Goal: Task Accomplishment & Management: Complete application form

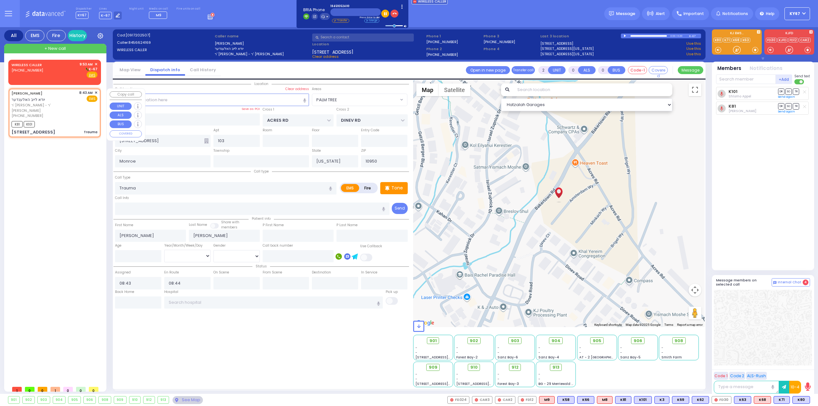
select select "PALM TREE"
select select
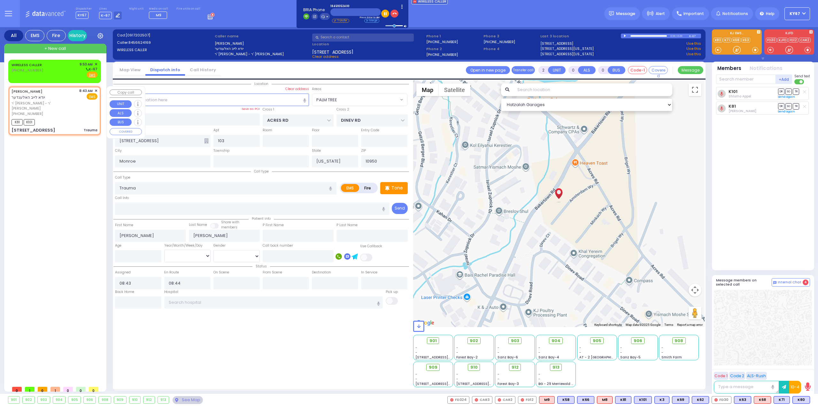
click at [97, 90] on span "✕" at bounding box center [96, 90] width 3 height 5
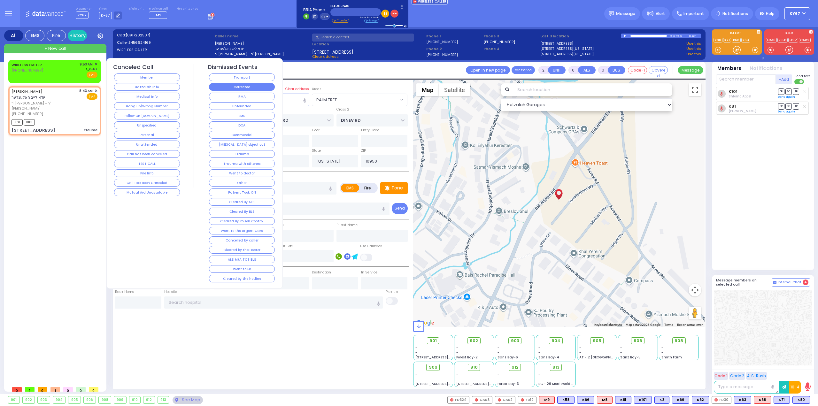
click at [227, 89] on button "Corrected" at bounding box center [242, 87] width 66 height 8
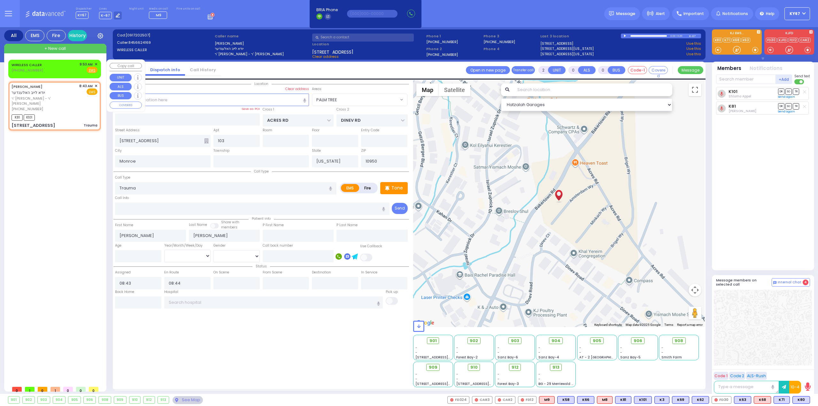
click at [98, 62] on div "WIRELESS CALLER [PHONE_NUMBER] 9:53 AM ✕ Fire EMS" at bounding box center [55, 69] width 90 height 16
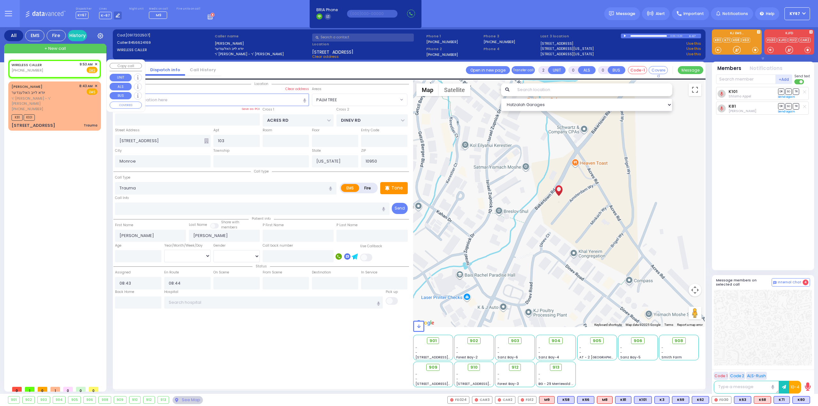
type input "1"
select select
radio input "true"
select select
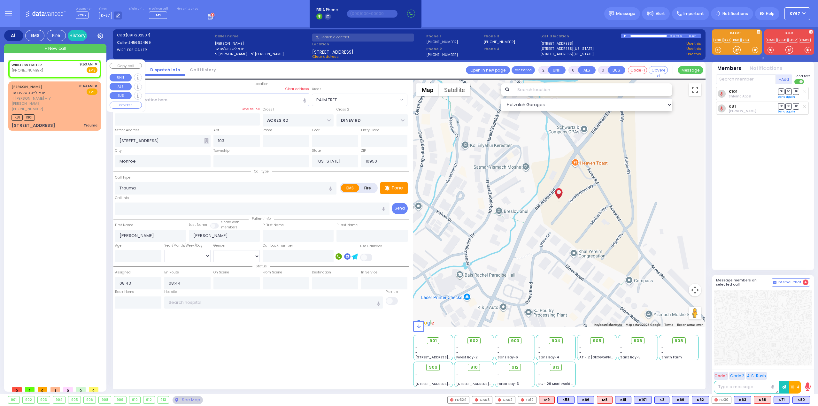
type input "09:53"
select select "Hatzalah Garages"
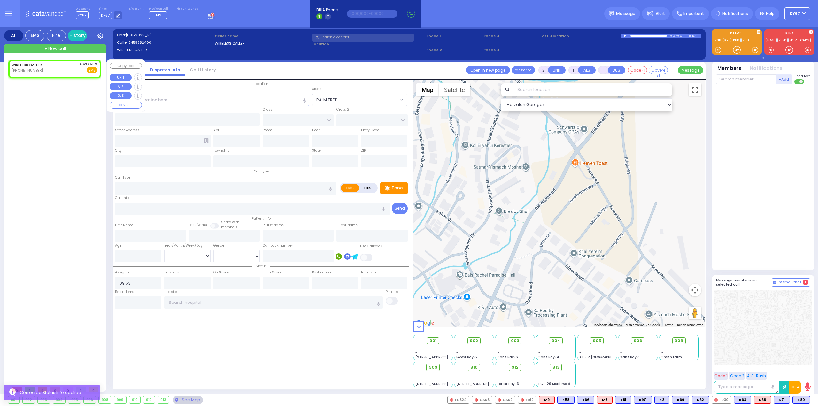
click at [97, 63] on span "✕" at bounding box center [96, 64] width 3 height 5
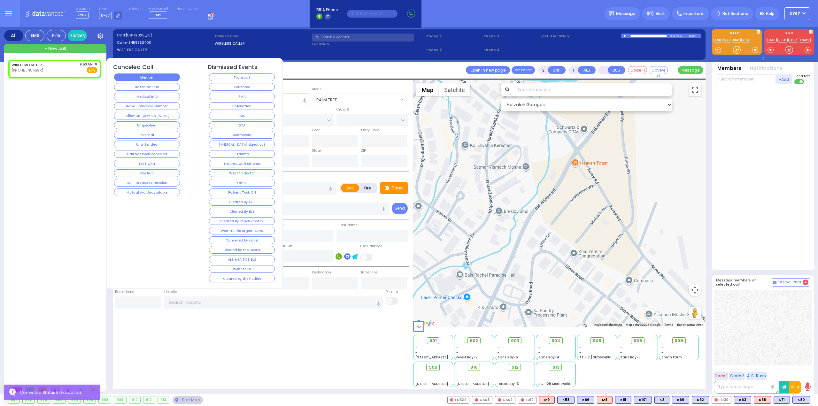
click at [138, 77] on button "Member" at bounding box center [147, 78] width 66 height 8
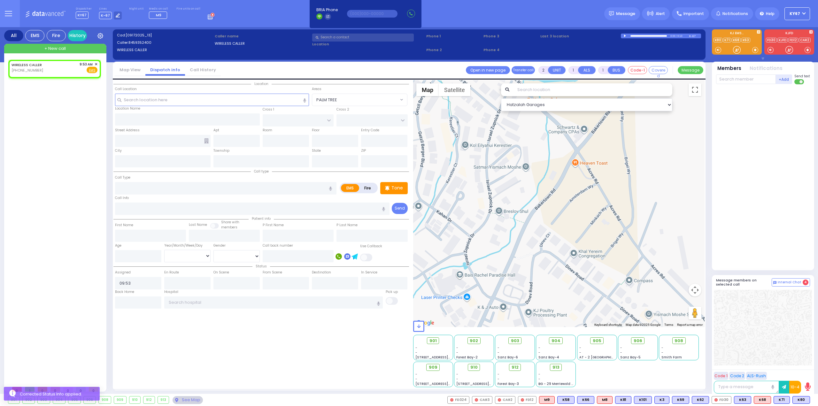
click at [44, 119] on div "WIRELESS CALLER (845) 935-2400 9:53 AM ✕ EMS" at bounding box center [55, 221] width 95 height 323
select select
radio input "true"
select select
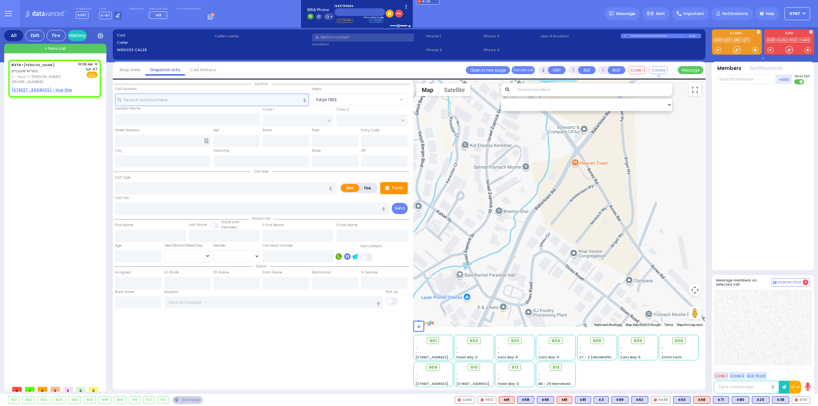
select select
radio input "true"
type input "BERISH"
type input "SCHONBRUN"
select select
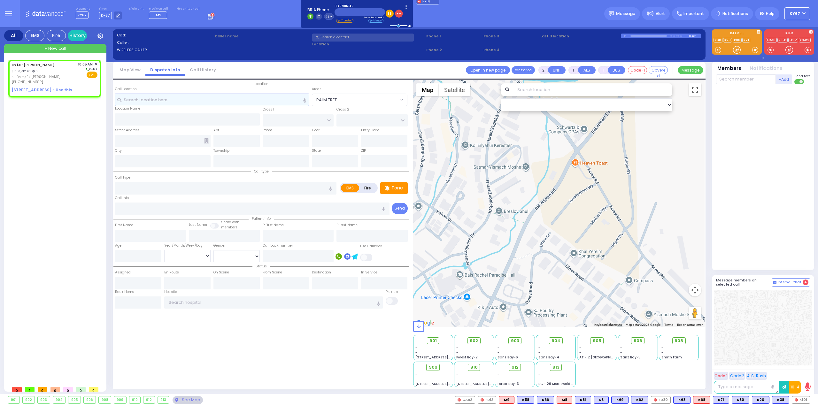
type input "10:05"
select select "Hatzalah Garages"
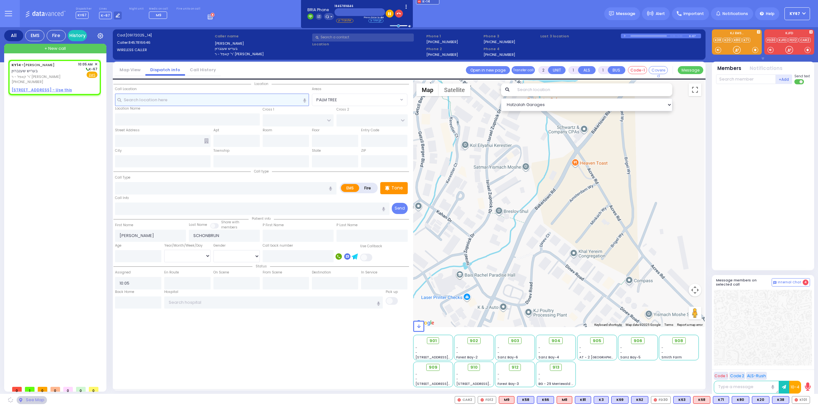
select select
radio input "true"
select select
select select "Hatzalah Garages"
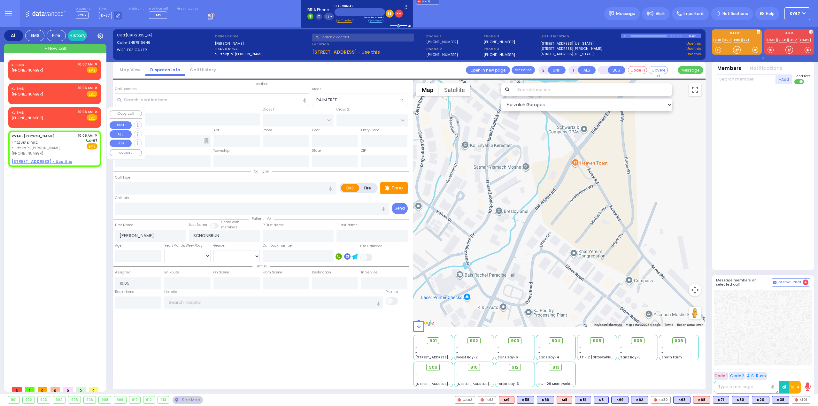
click at [97, 112] on span "✕" at bounding box center [96, 111] width 3 height 5
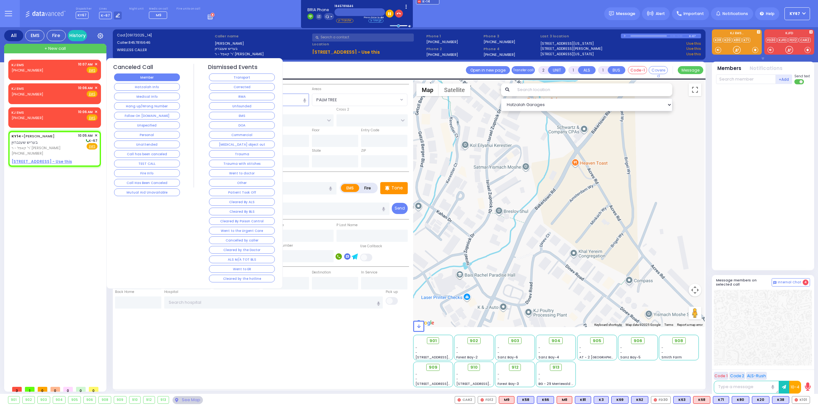
click at [141, 78] on button "Member" at bounding box center [147, 78] width 66 height 8
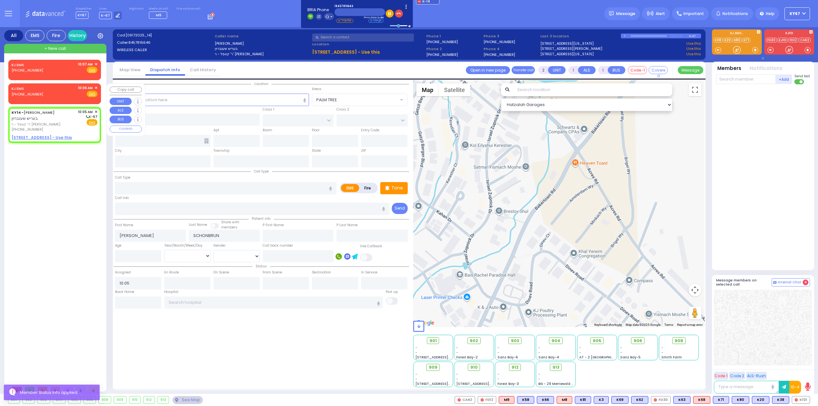
click at [97, 88] on span "✕" at bounding box center [96, 87] width 3 height 5
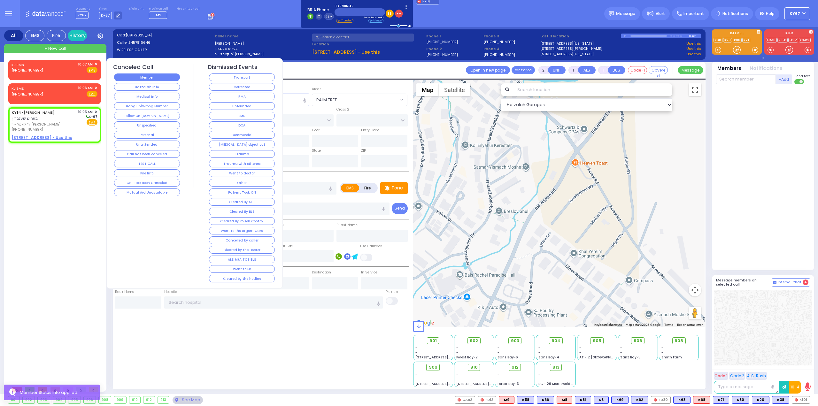
click at [140, 76] on button "Member" at bounding box center [147, 78] width 66 height 8
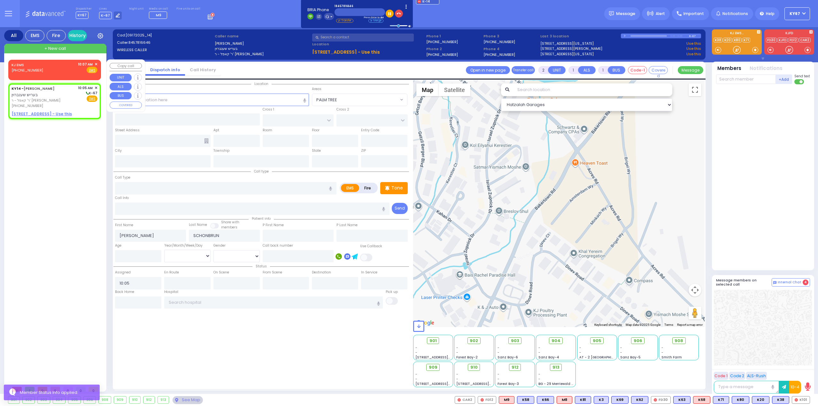
click at [96, 62] on span "✕" at bounding box center [96, 64] width 3 height 5
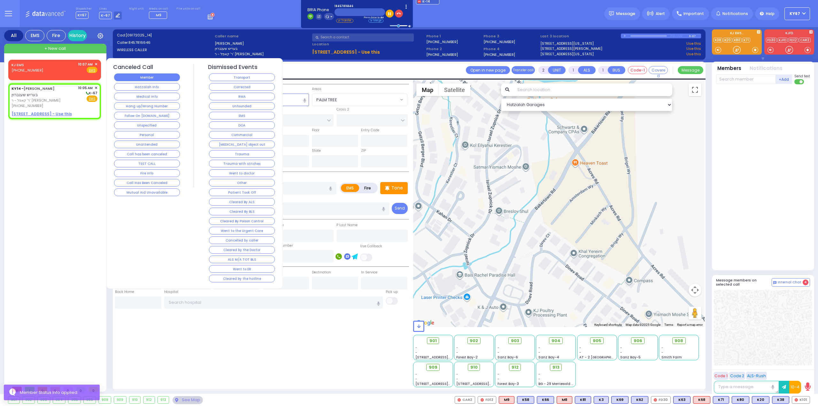
click at [141, 75] on button "Member" at bounding box center [147, 78] width 66 height 8
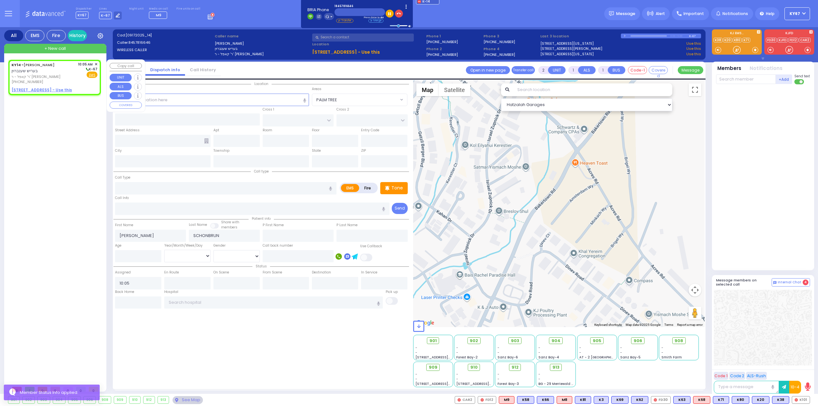
click at [95, 63] on span "✕" at bounding box center [96, 64] width 3 height 5
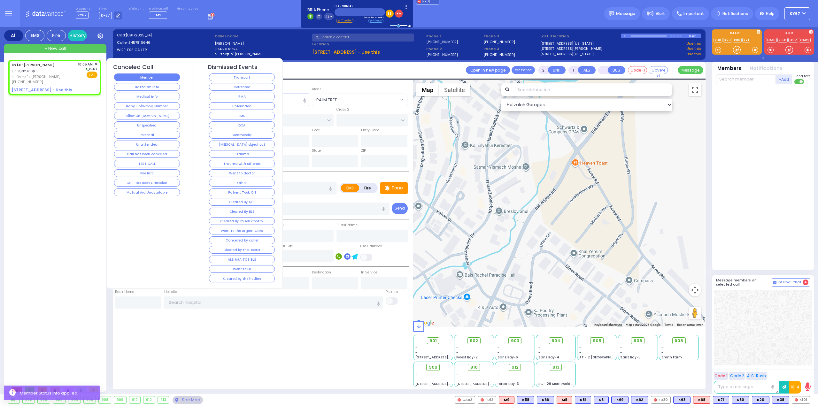
click at [142, 75] on button "Member" at bounding box center [147, 78] width 66 height 8
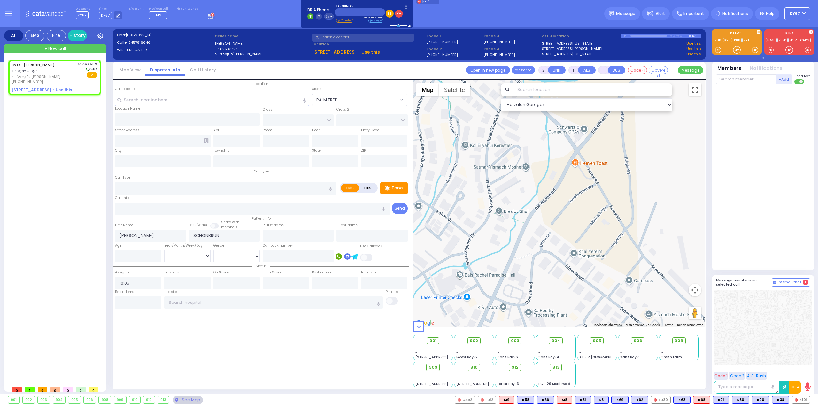
select select
radio input "true"
select select
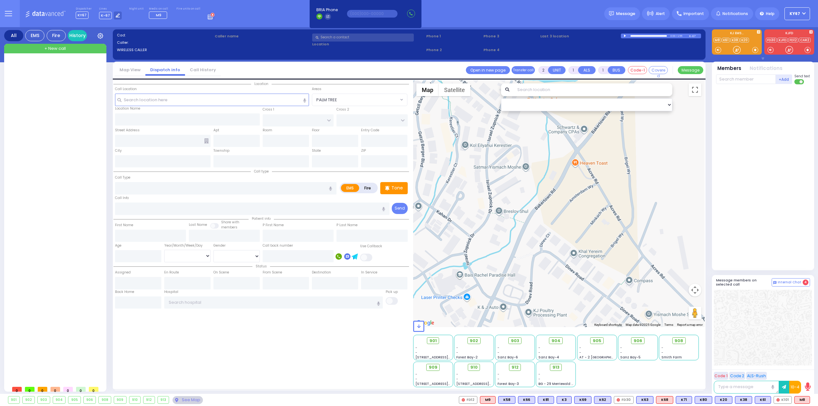
click at [87, 50] on div "+ New call" at bounding box center [55, 49] width 102 height 10
select select
radio input "true"
select select
type input "10:16"
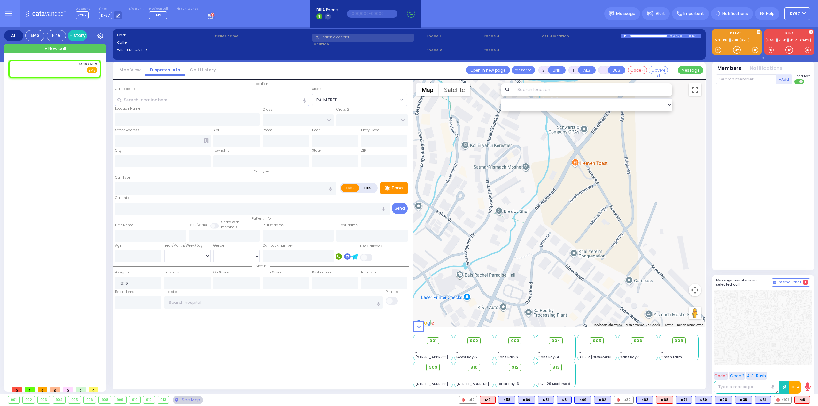
select select "Hatzalah Garages"
select select
radio input "true"
select select
select select "Hatzalah Garages"
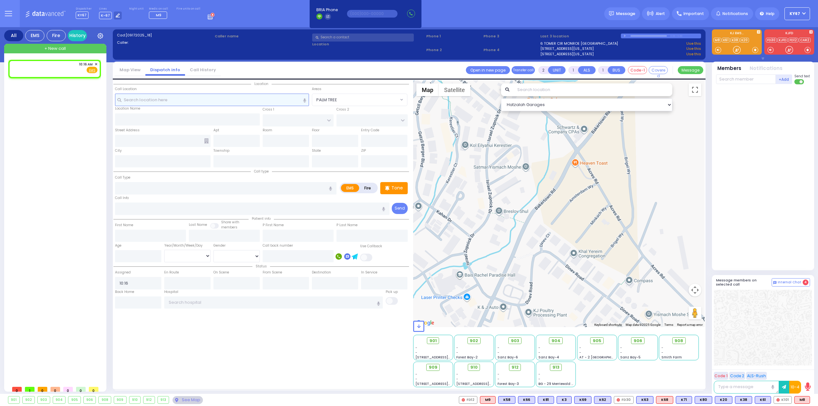
click at [205, 98] on input "text" at bounding box center [212, 100] width 194 height 12
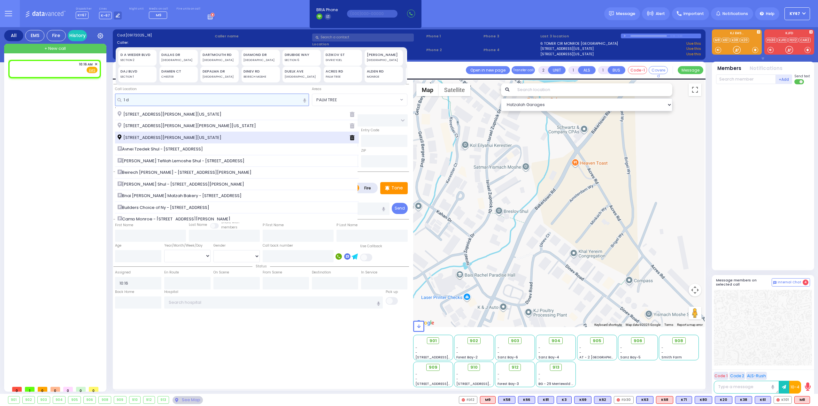
type input "1 d"
click at [151, 139] on span "[STREET_ADDRESS][PERSON_NAME][US_STATE]" at bounding box center [171, 138] width 106 height 6
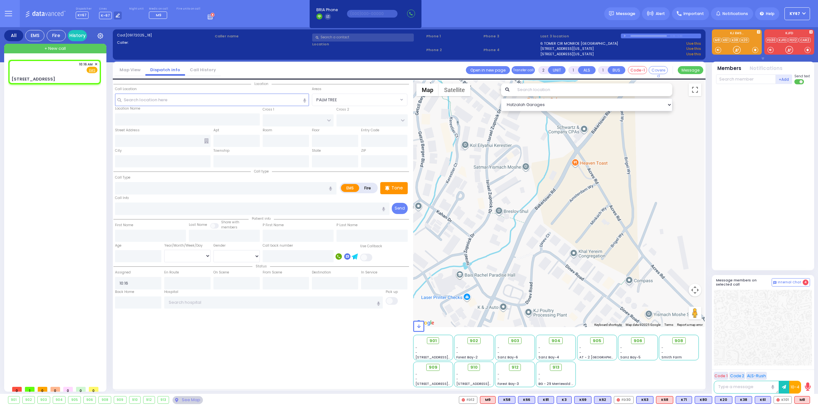
select select
radio input "true"
select select
select select "Hatzalah Garages"
type input "DINEV COURT"
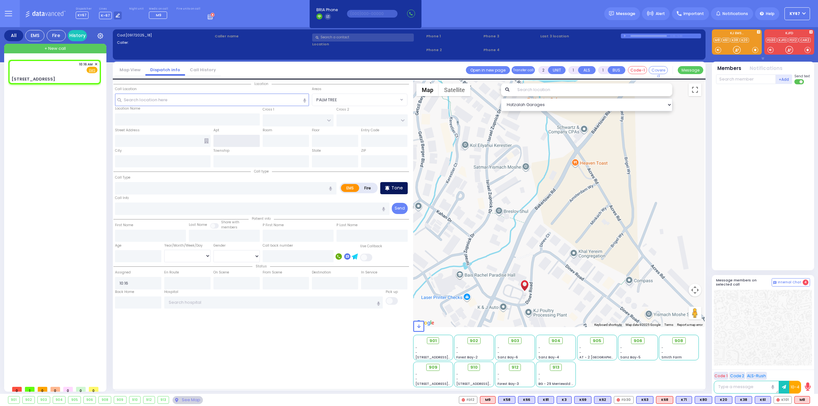
type input "[GEOGRAPHIC_DATA]"
type input "[STREET_ADDRESS]"
type input "[PERSON_NAME]"
type input "[US_STATE]"
type input "10950"
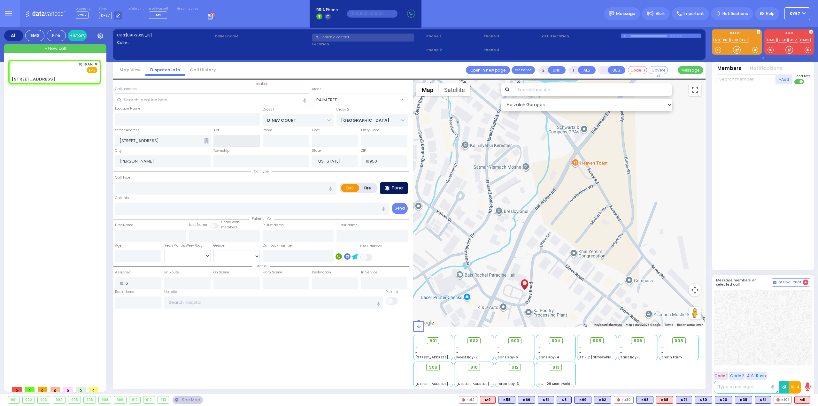
select select "BEIRECH MOSHE"
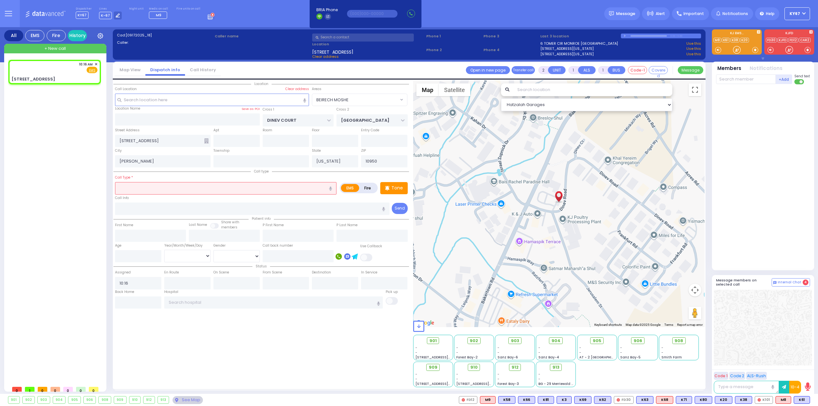
click at [142, 188] on input "text" at bounding box center [226, 188] width 222 height 12
select select
radio input "true"
select select
select select "Hatzalah Garages"
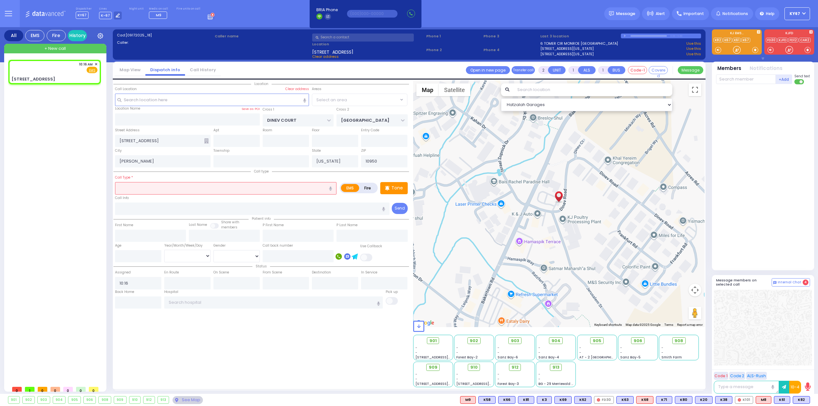
select select "BEIRECH MOSHE"
click at [332, 187] on icon "button" at bounding box center [330, 189] width 3 height 4
click at [751, 401] on button at bounding box center [749, 400] width 3 height 7
drag, startPoint x: 206, startPoint y: 188, endPoint x: 209, endPoint y: 188, distance: 3.2
click at [207, 188] on input "text" at bounding box center [226, 188] width 222 height 12
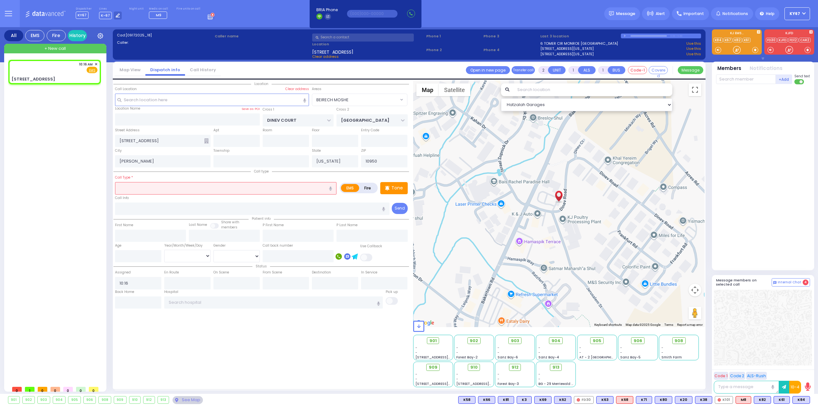
select select
radio input "true"
select select
select select "Hatzalah Garages"
select select "BEIRECH MOSHE"
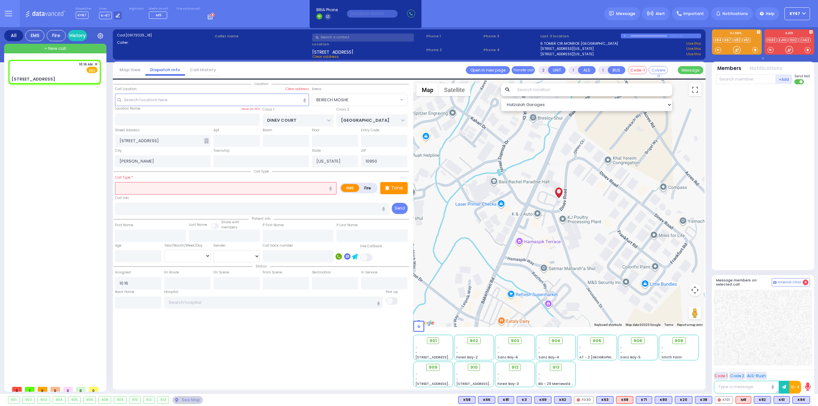
click at [331, 188] on icon "button" at bounding box center [330, 189] width 3 height 4
type input "dislocated hip"
select select
radio input "true"
select select
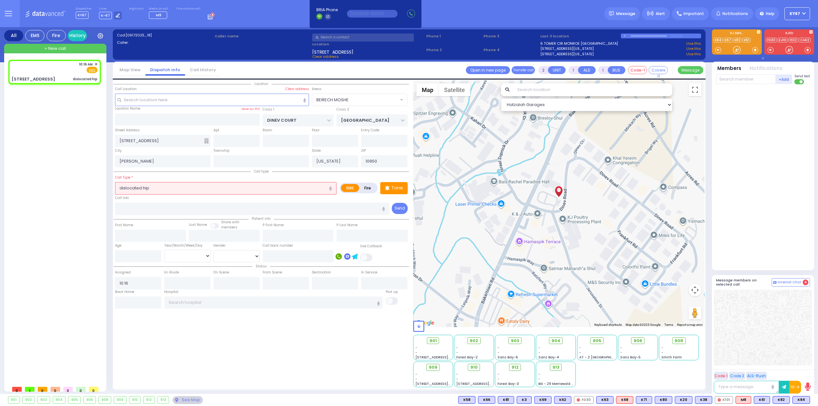
select select "Hatzalah Garages"
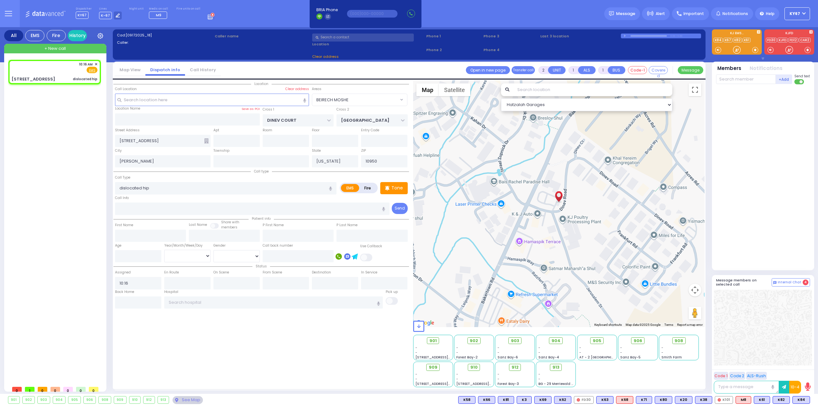
select select "BEIRECH MOSHE"
click at [328, 352] on div "Location" at bounding box center [262, 233] width 296 height 307
click at [801, 400] on span "K84" at bounding box center [801, 400] width 17 height 7
click at [779, 401] on span "K82" at bounding box center [781, 400] width 17 height 7
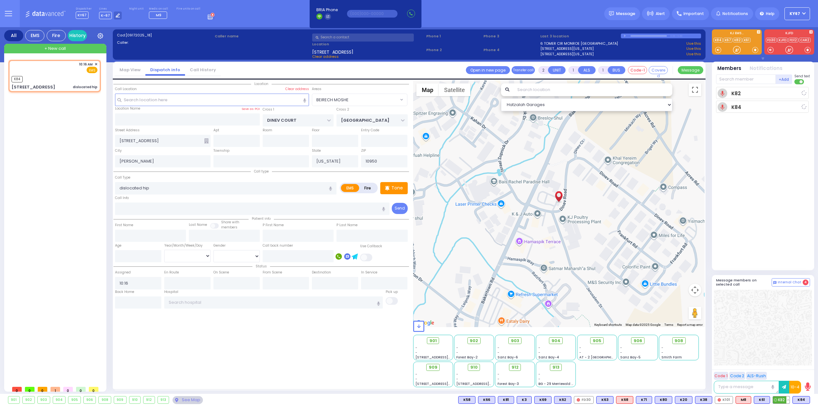
select select
radio input "true"
select select
type input "10:17"
select select "Hatzalah Garages"
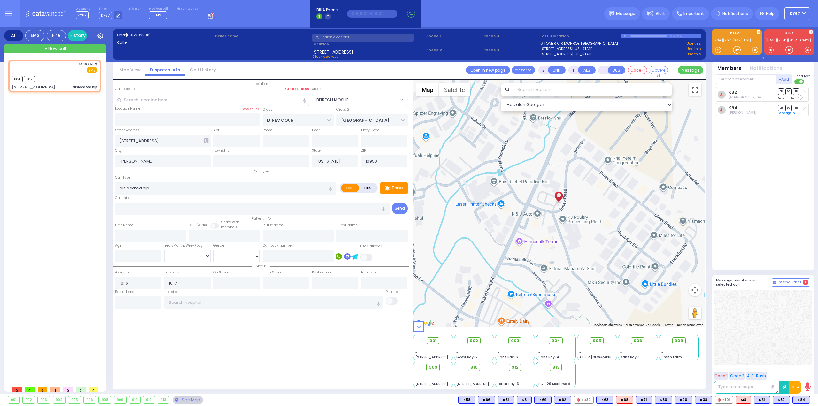
select select "BEIRECH MOSHE"
select select
radio input "true"
select select
select select "Hatzalah Garages"
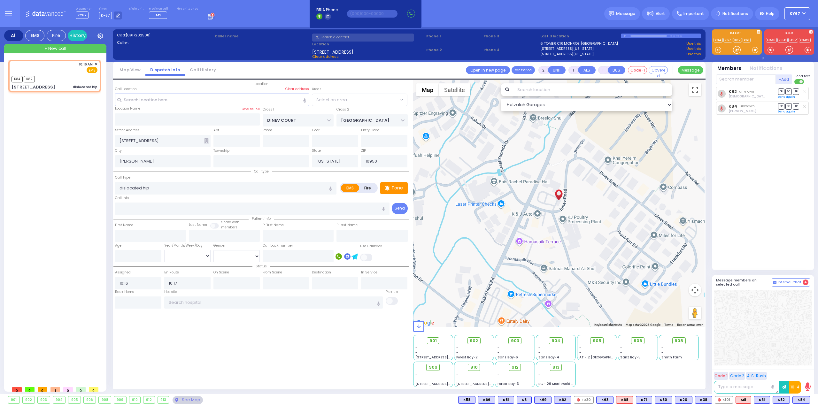
select select "BEIRECH MOSHE"
click at [798, 398] on span "K83" at bounding box center [802, 400] width 17 height 7
select select
radio input "true"
select select
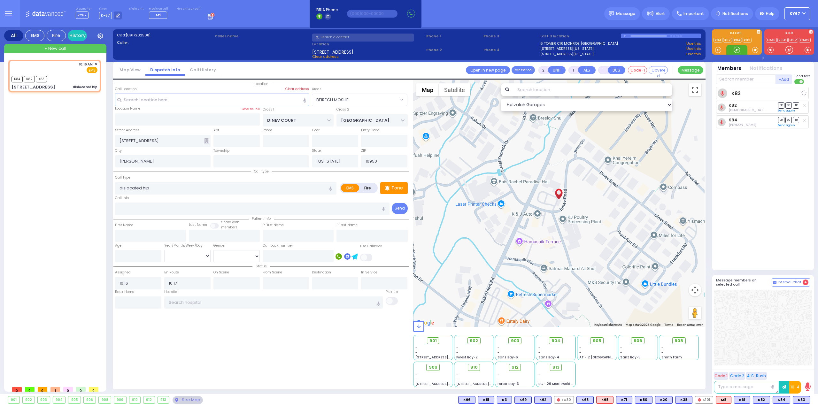
select select "Hatzalah Garages"
select select "BEIRECH MOSHE"
click at [764, 321] on div at bounding box center [763, 328] width 98 height 76
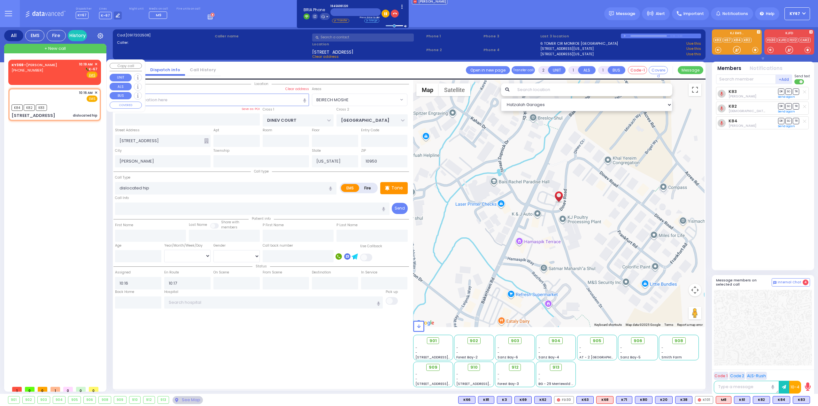
click at [96, 64] on span "✕" at bounding box center [96, 64] width 3 height 5
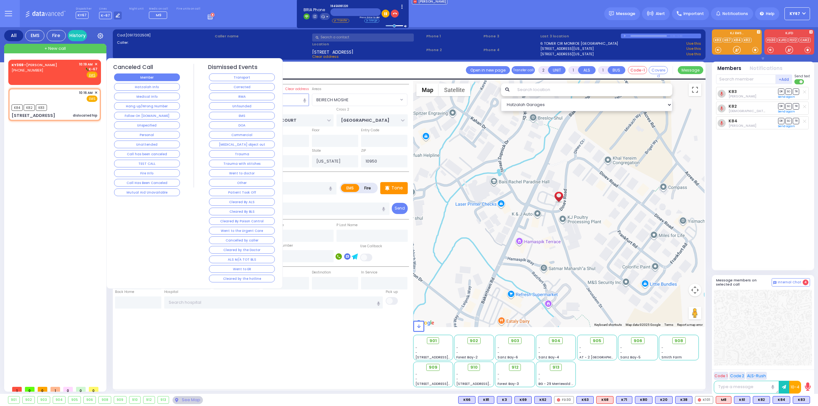
click at [151, 78] on button "Member" at bounding box center [147, 78] width 66 height 8
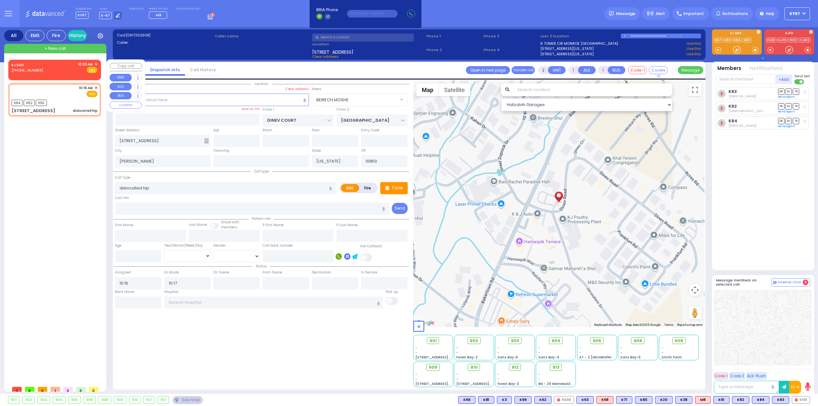
click at [98, 63] on div "KJ EMS (845) 783-1212 10:20 AM ✕ Fire EMS" at bounding box center [55, 69] width 90 height 16
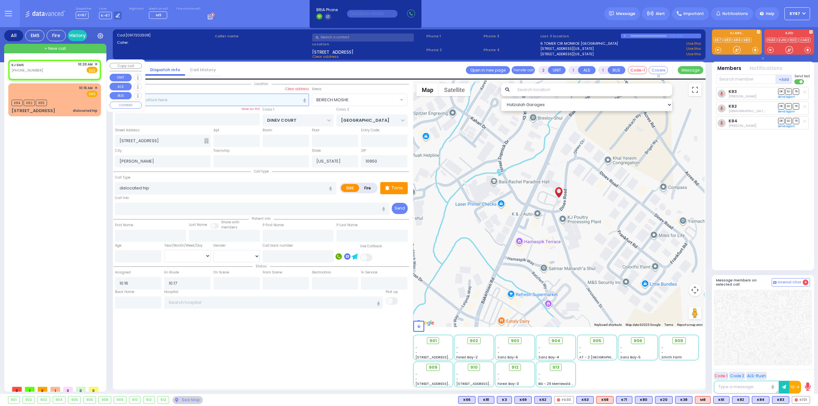
select select
radio input "true"
select select
type input "10:20"
select select "Hatzalah Garages"
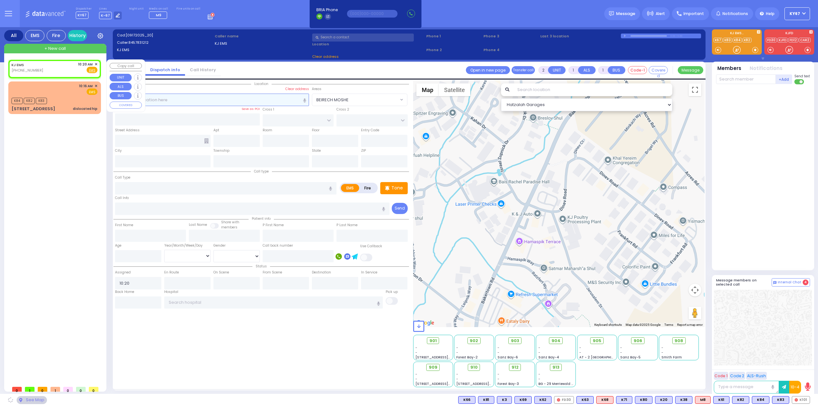
select select
radio input "true"
select select
select select "Hatzalah Garages"
click at [97, 64] on span "✕" at bounding box center [96, 64] width 3 height 5
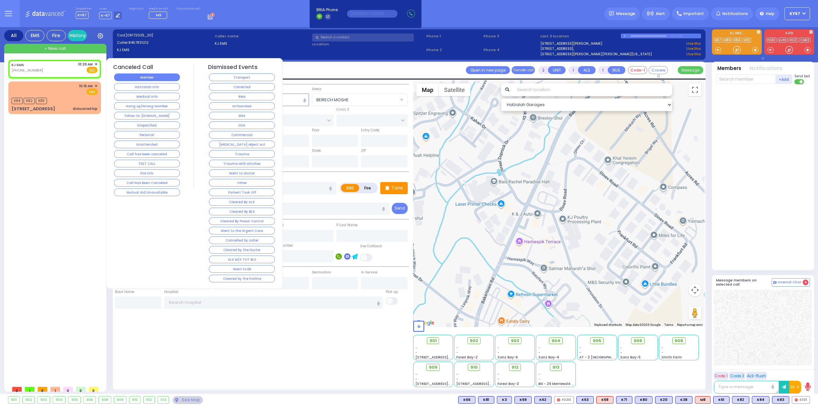
click at [147, 75] on button "Member" at bounding box center [147, 78] width 66 height 8
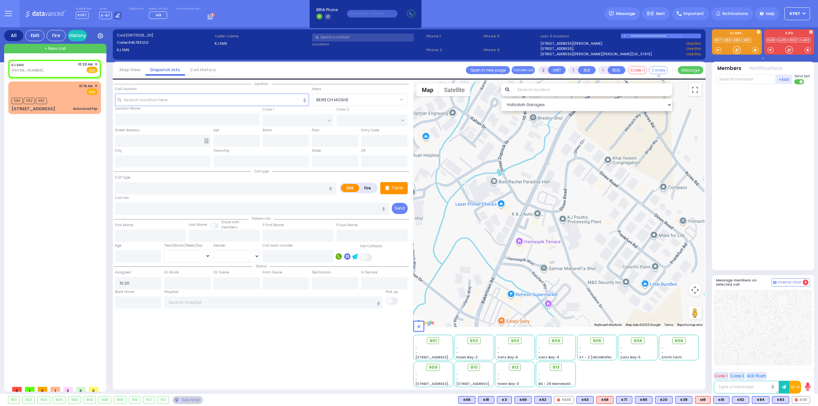
select select
radio input "true"
select select
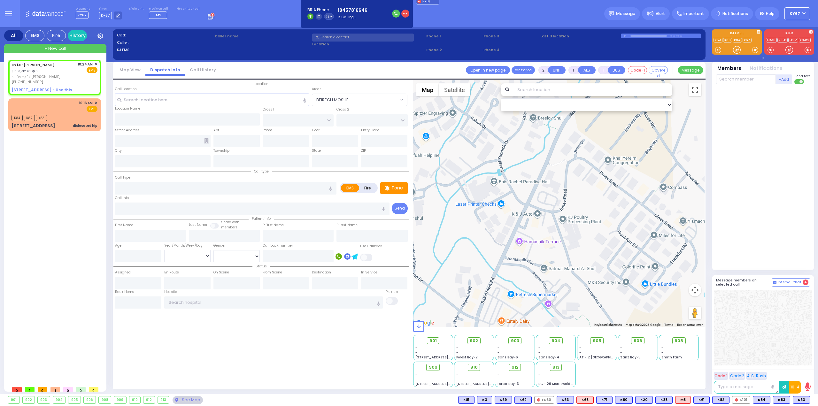
select select
radio input "true"
type input "BERISH"
type input "SCHONBRUN"
select select
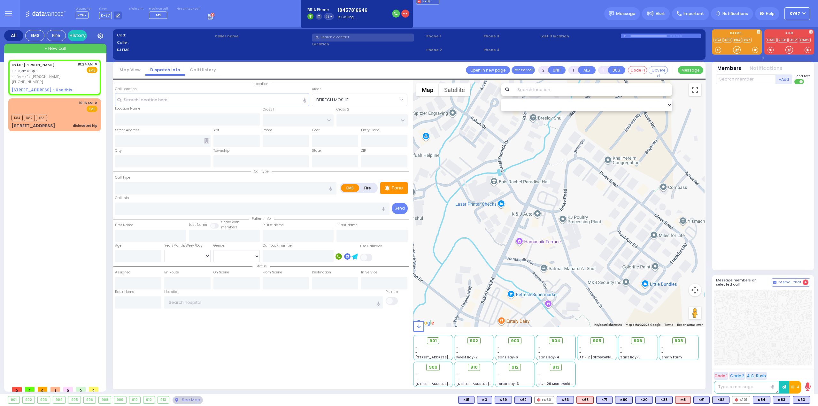
type input "10:24"
select select "Hatzalah Garages"
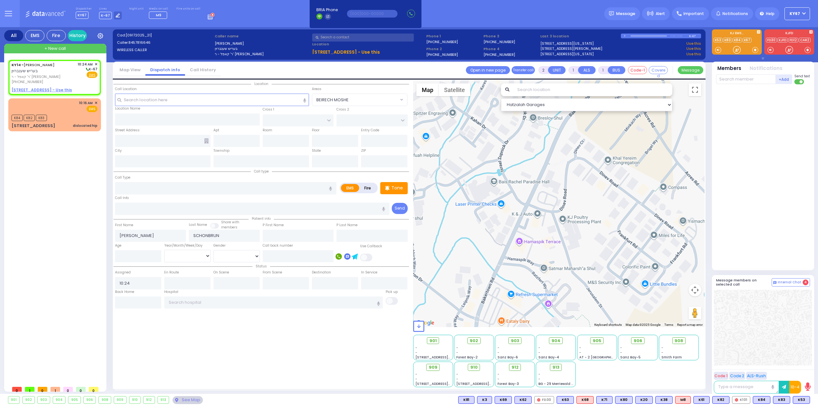
select select
radio input "true"
select select
select select "Hatzalah Garages"
select select
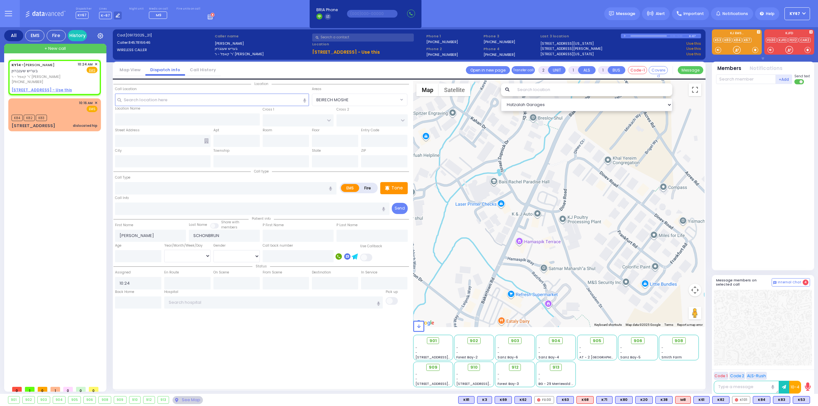
radio input "true"
select select
select select "Hatzalah Garages"
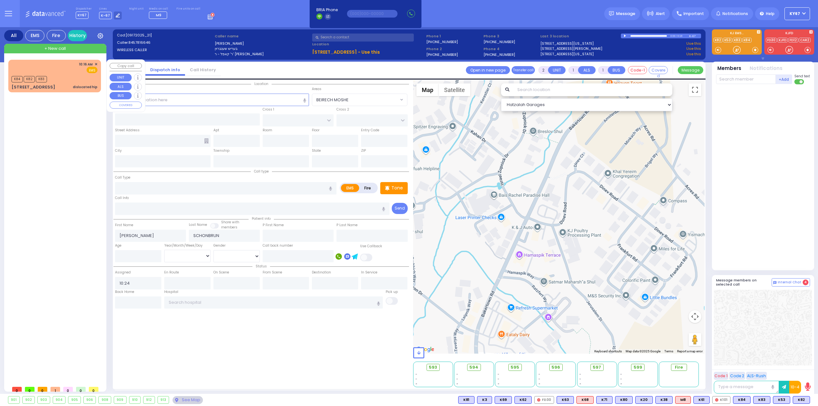
click at [33, 65] on div "10:16 AM ✕ EMS" at bounding box center [55, 68] width 86 height 12
select select
type input "dislocated hip"
radio input "true"
select select
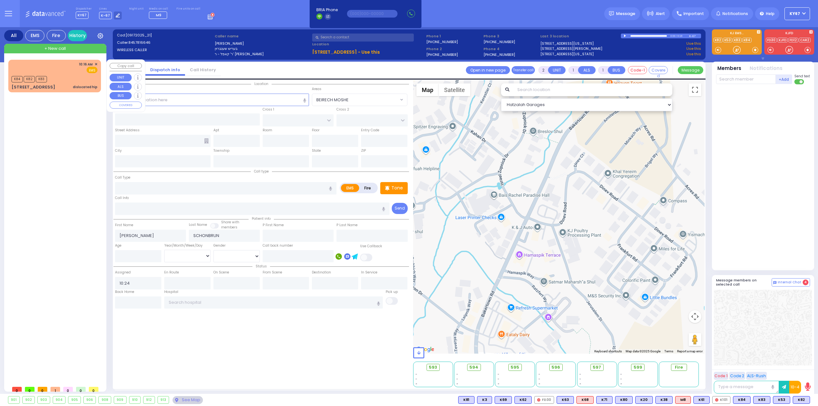
type input "10:16"
type input "10:17"
select select "Hatzalah Garages"
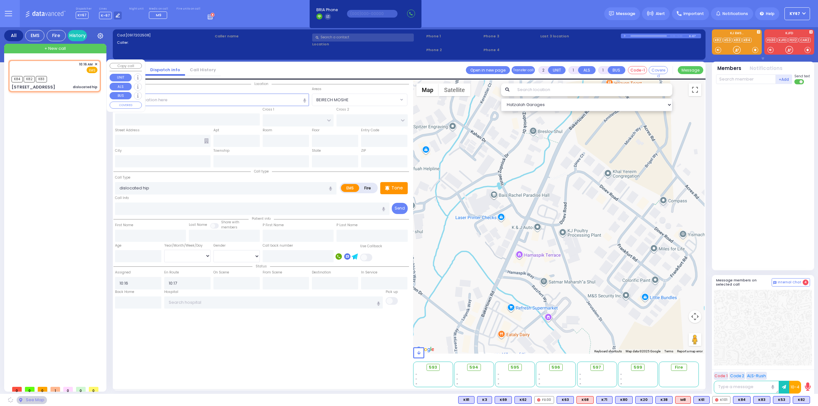
type input "DINEV COURT"
type input "[GEOGRAPHIC_DATA]"
type input "[STREET_ADDRESS]"
type input "[PERSON_NAME]"
type input "[US_STATE]"
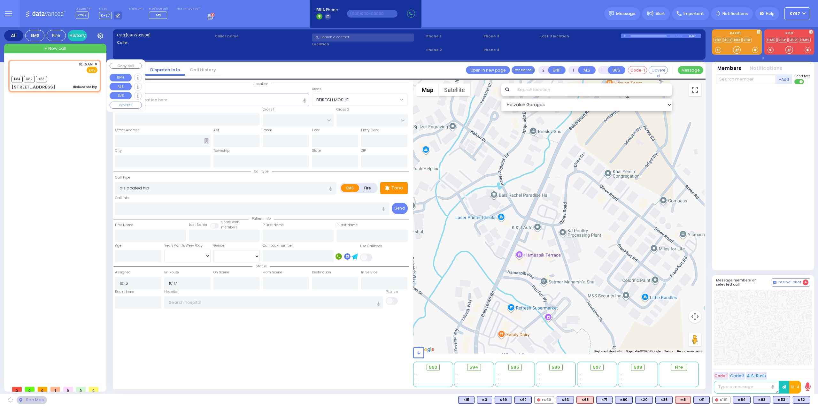
type input "10950"
select select "BEIRECH MOSHE"
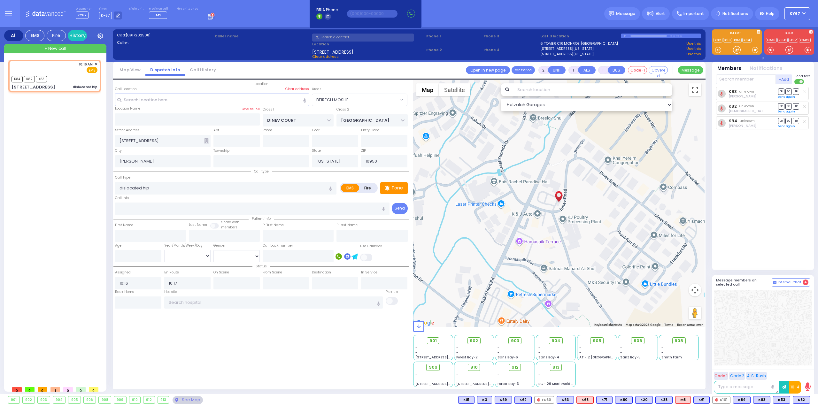
click at [714, 74] on div "+Add KY81 Berish Mertz F281 F 281 Send text K83 DR" at bounding box center [763, 171] width 98 height 195
click at [720, 78] on input "text" at bounding box center [746, 79] width 60 height 10
type input "20"
click at [750, 91] on div "KY20" at bounding box center [738, 92] width 32 height 6
click at [779, 203] on div "KY20 Yona Dovid Perl K83 DR SO" at bounding box center [763, 176] width 95 height 178
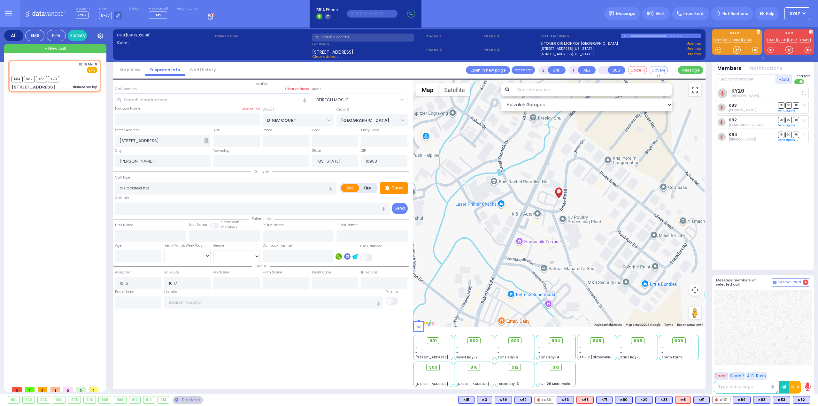
select select
radio input "true"
select select
select select "Hatzalah Garages"
select select "BEIRECH MOSHE"
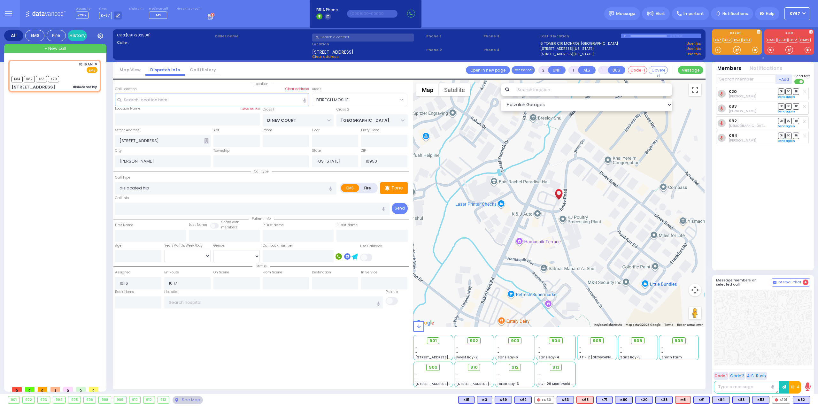
select select "BEIRECH MOSHE"
select select
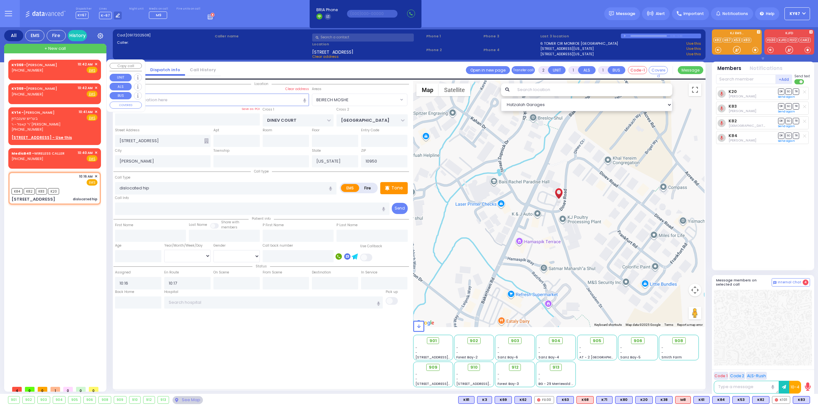
click at [96, 62] on span "✕" at bounding box center [96, 64] width 3 height 5
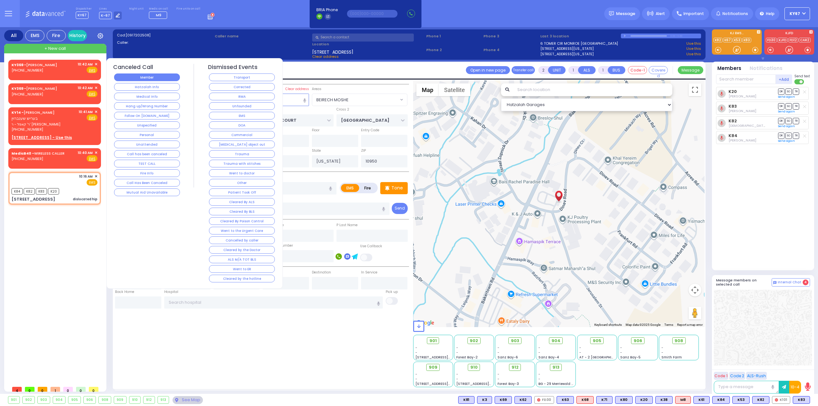
click at [147, 74] on button "Member" at bounding box center [147, 78] width 66 height 8
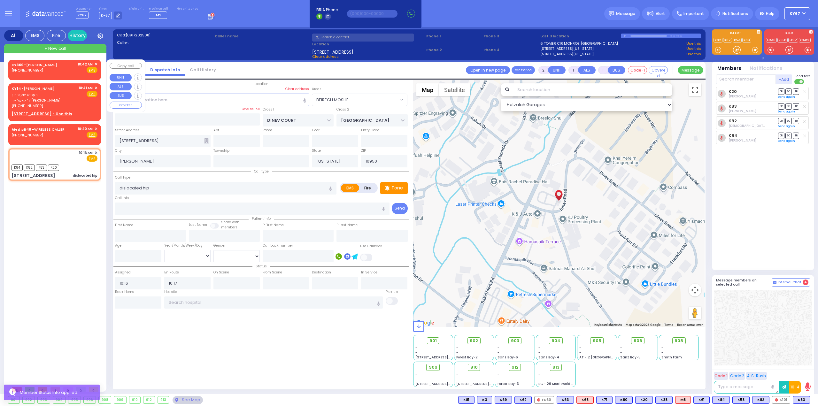
click at [96, 62] on span "✕" at bounding box center [96, 64] width 3 height 5
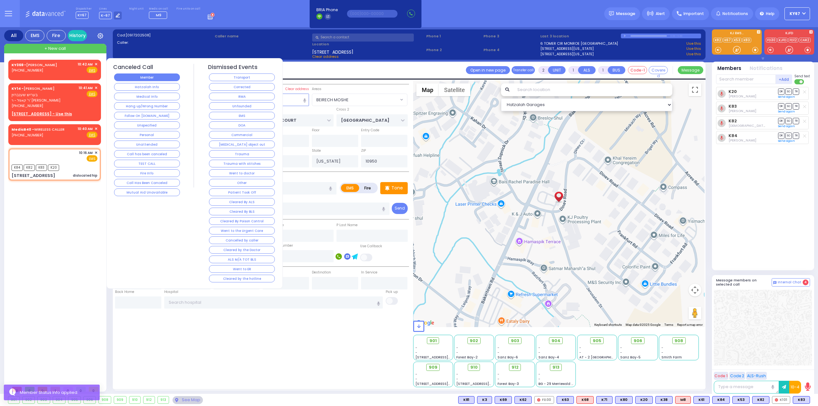
click at [142, 77] on button "Member" at bounding box center [147, 78] width 66 height 8
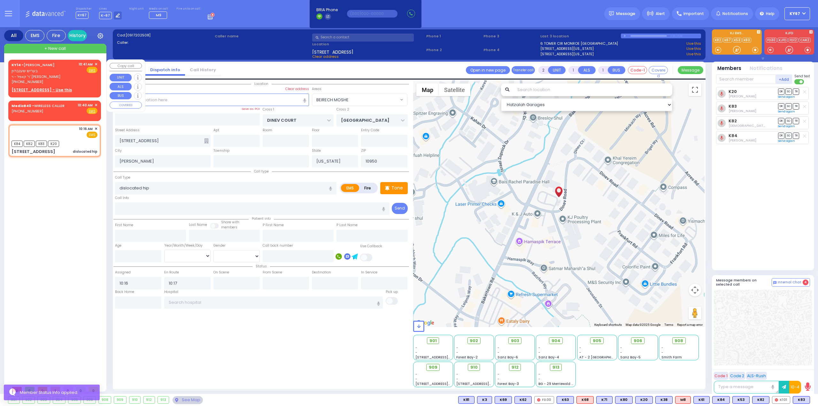
click at [95, 64] on span "✕" at bounding box center [96, 64] width 3 height 5
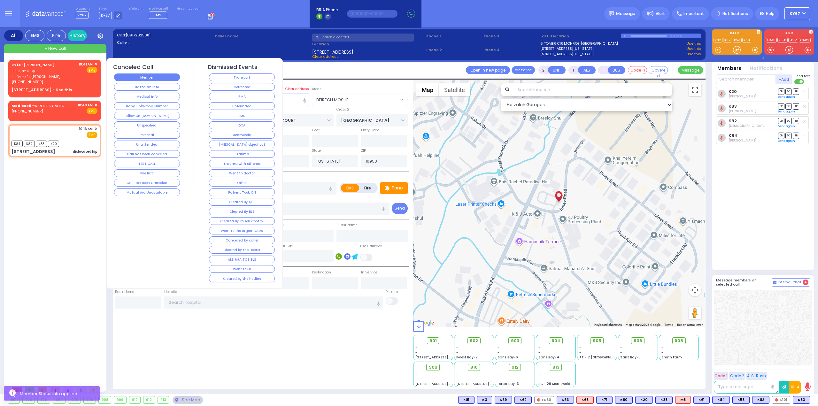
click at [121, 76] on button "Member" at bounding box center [147, 78] width 66 height 8
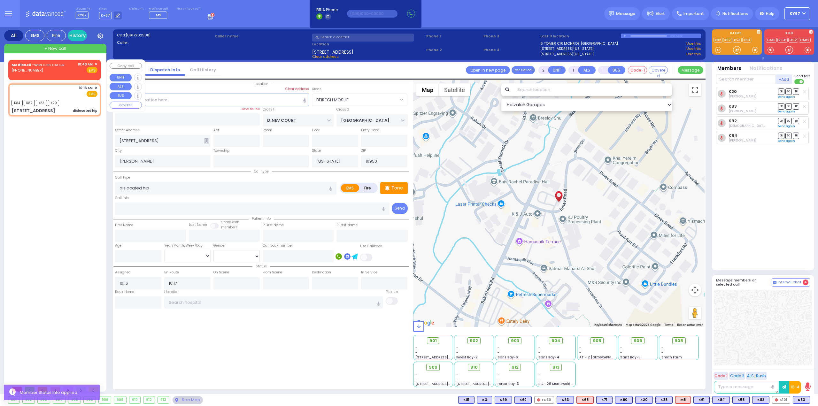
click at [95, 63] on span "✕" at bounding box center [96, 64] width 3 height 5
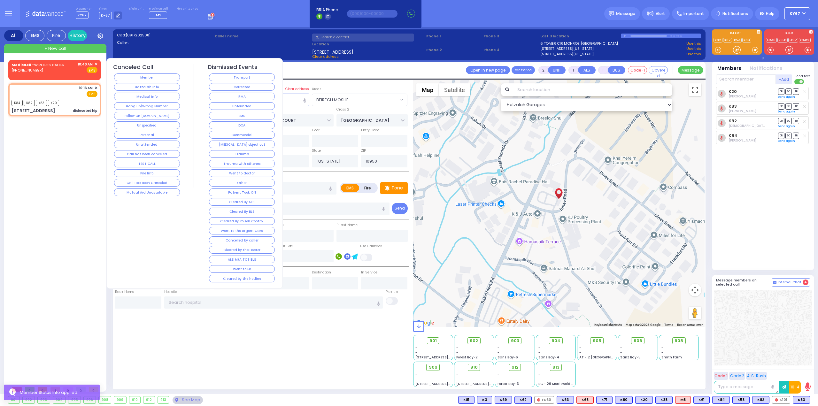
drag, startPoint x: 146, startPoint y: 78, endPoint x: 143, endPoint y: 78, distance: 3.5
click at [146, 77] on button "Member" at bounding box center [147, 78] width 66 height 8
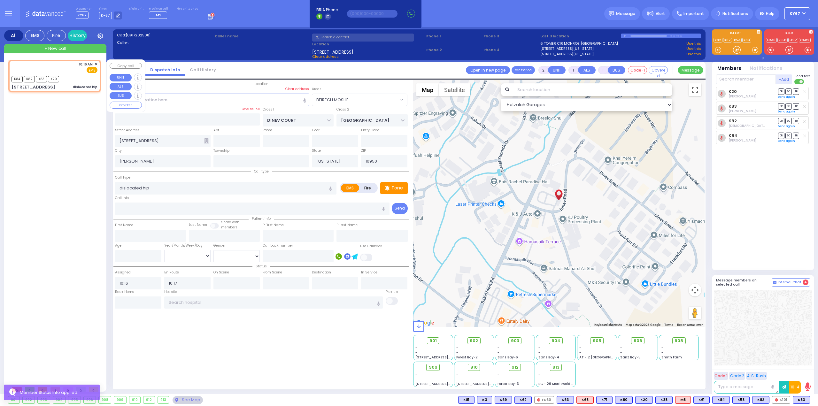
click at [97, 64] on span "✕" at bounding box center [96, 64] width 3 height 5
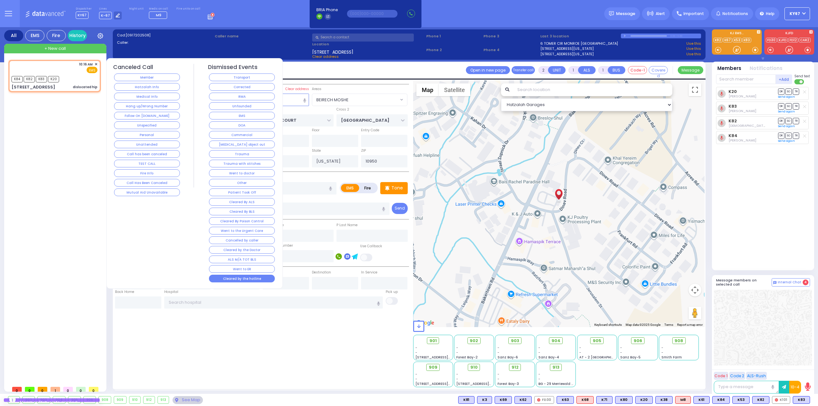
click at [258, 275] on button "Cleared by the hotline" at bounding box center [242, 279] width 66 height 8
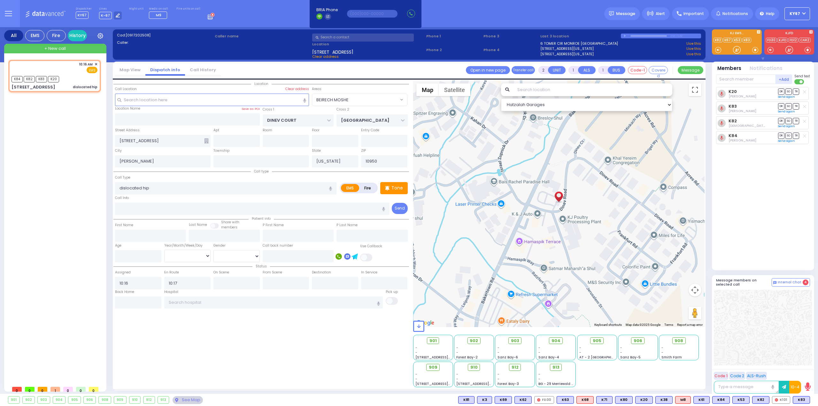
select select
radio input "true"
select select
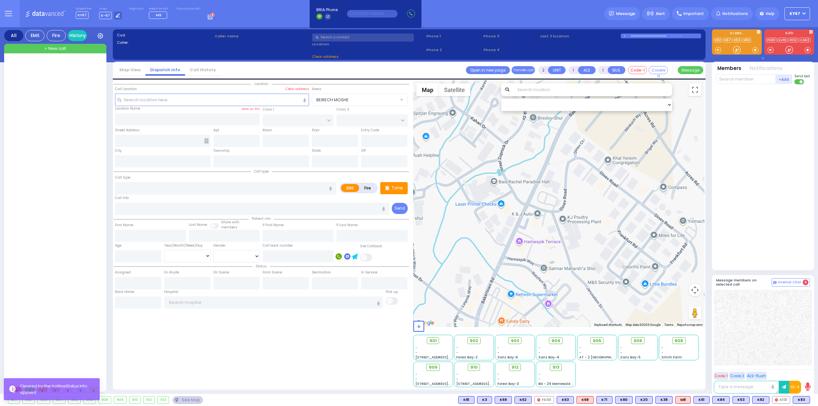
click at [228, 361] on div "Location" at bounding box center [262, 233] width 296 height 307
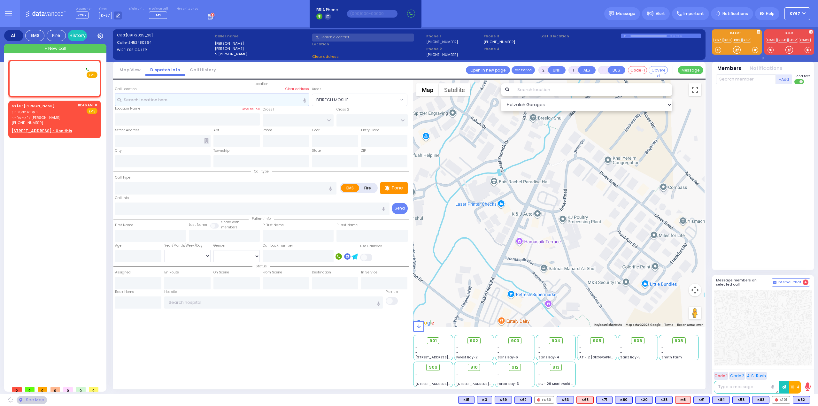
select select
radio input "true"
type input "[PERSON_NAME]"
select select
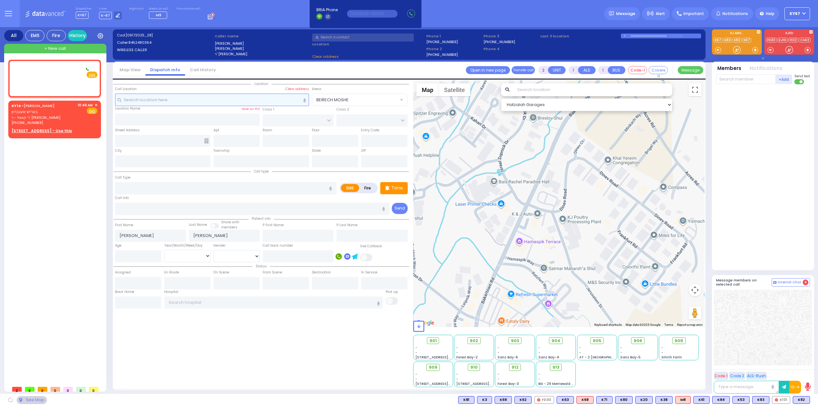
type input "10:53"
select select "Hatzalah Garages"
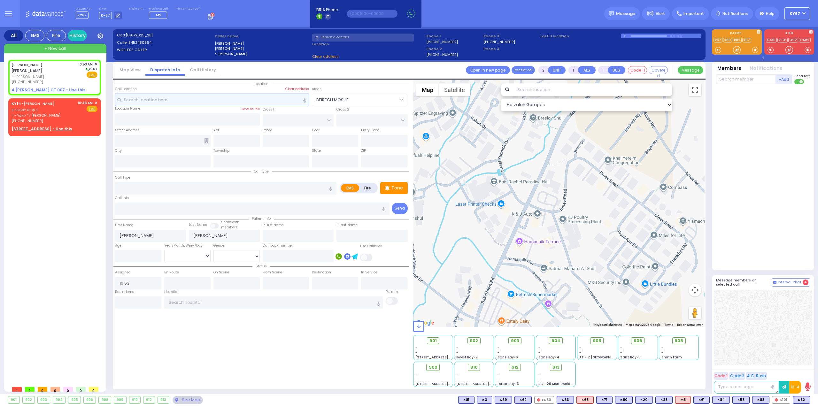
select select
radio input "true"
select select
select select "Hatzalah Garages"
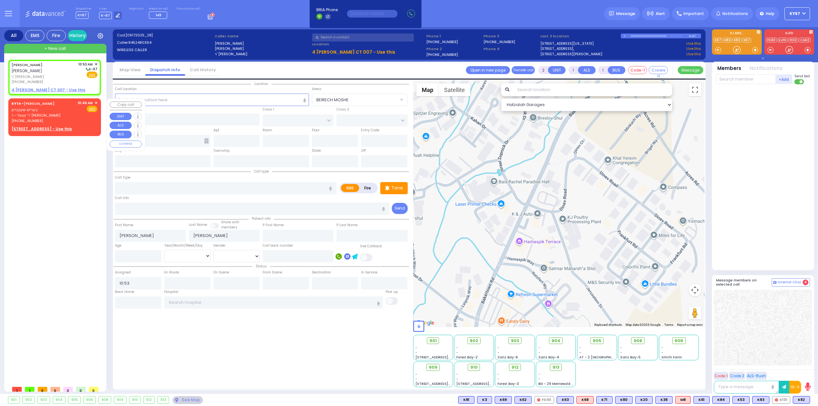
click at [97, 103] on span "✕" at bounding box center [96, 102] width 3 height 5
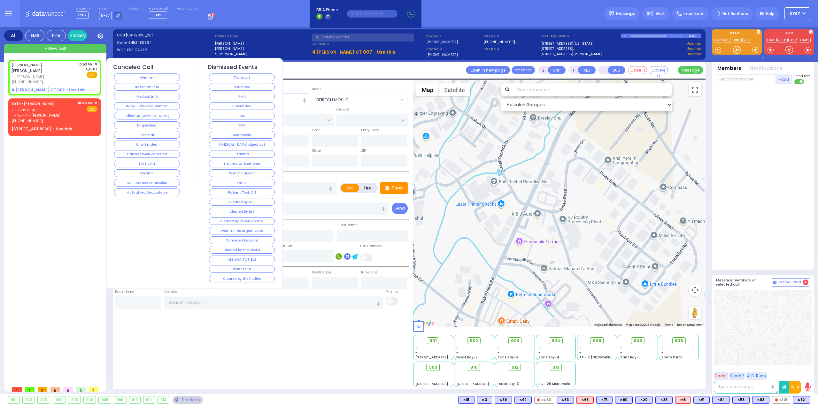
click at [164, 75] on button "Member" at bounding box center [147, 78] width 66 height 8
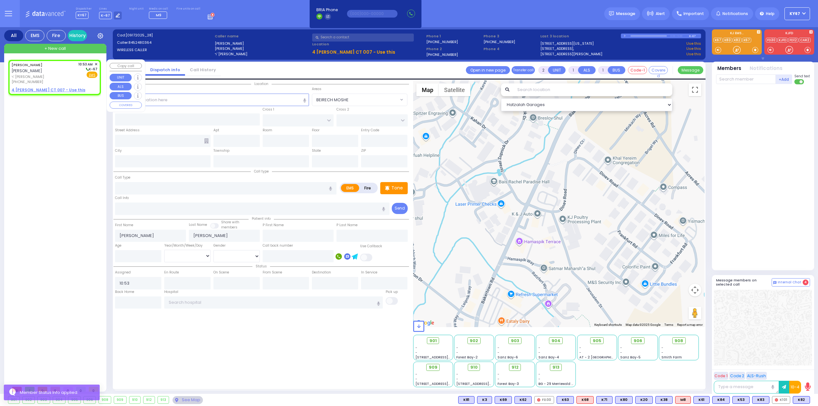
click at [36, 67] on link "[PERSON_NAME]" at bounding box center [27, 64] width 31 height 5
select select
radio input "true"
select select
select select "Hatzalah Garages"
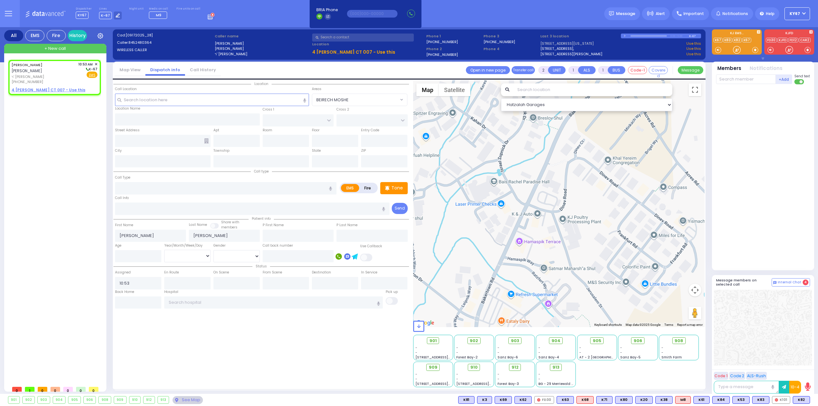
click at [581, 42] on link "[STREET_ADDRESS][US_STATE]" at bounding box center [567, 43] width 53 height 5
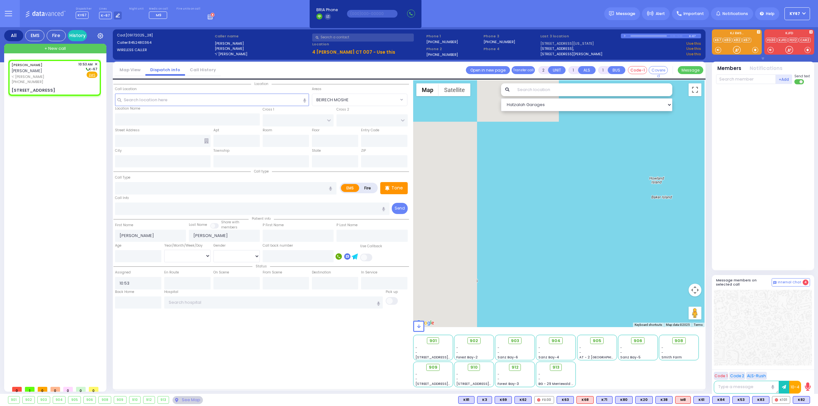
select select
radio input "true"
select select
select select "Hatzalah Garages"
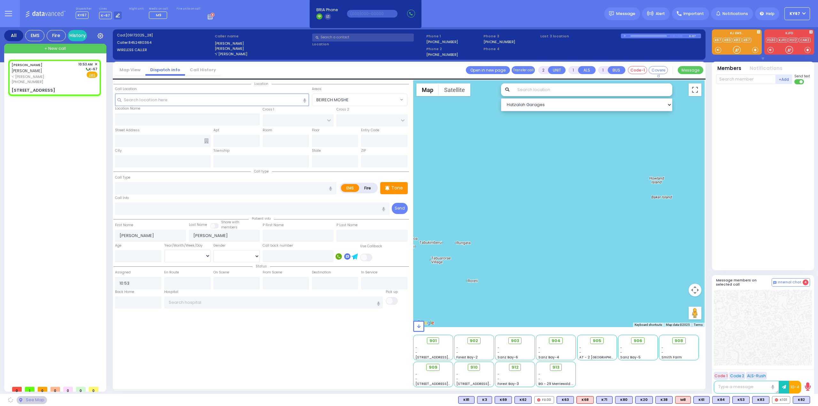
type input "ACRES RD"
type input "DINEV RD"
type input "[STREET_ADDRESS]"
type input "Monroe"
type input "[US_STATE]"
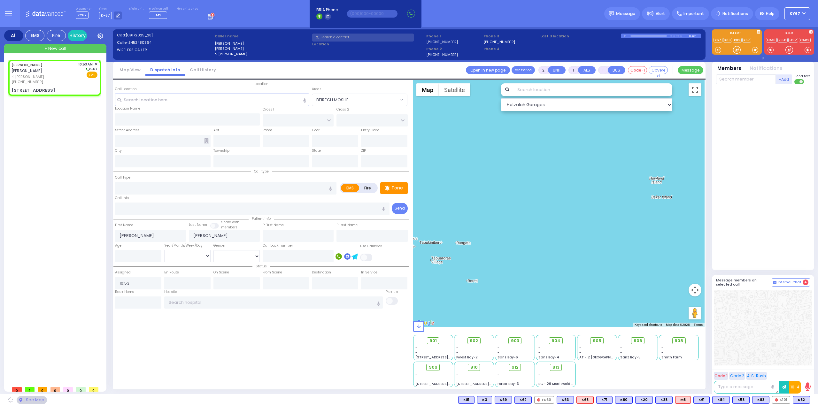
type input "10950"
select select "PALM TREE"
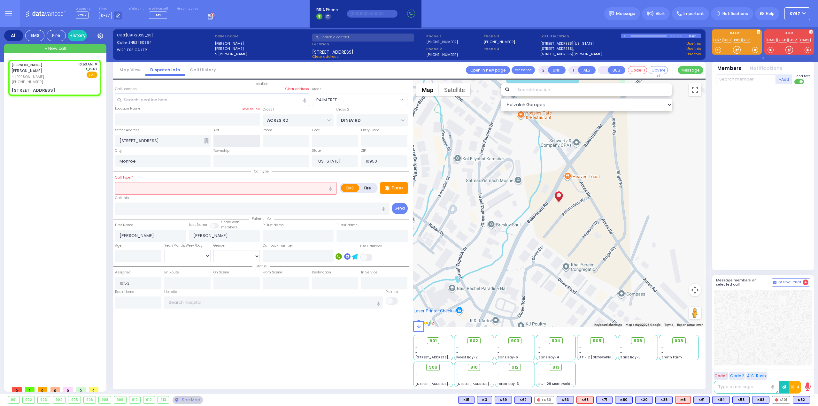
click at [244, 141] on input "text" at bounding box center [237, 141] width 46 height 12
type input "304"
select select
radio input "true"
select select
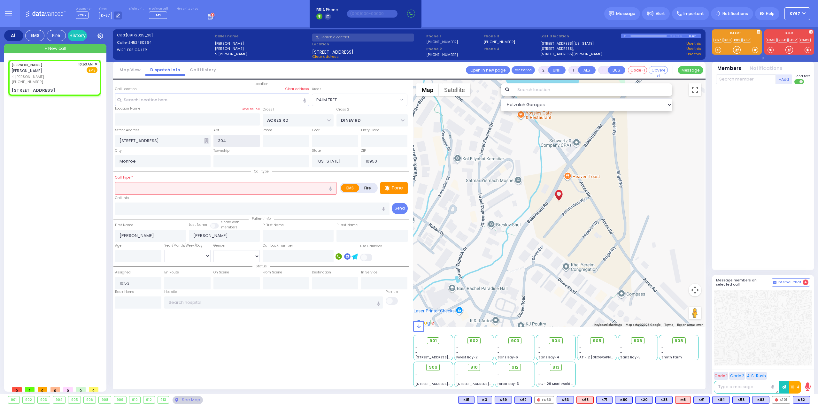
select select "Hatzalah Garages"
select select "PALM TREE"
type input "304"
click at [165, 187] on input "text" at bounding box center [226, 188] width 222 height 12
select select
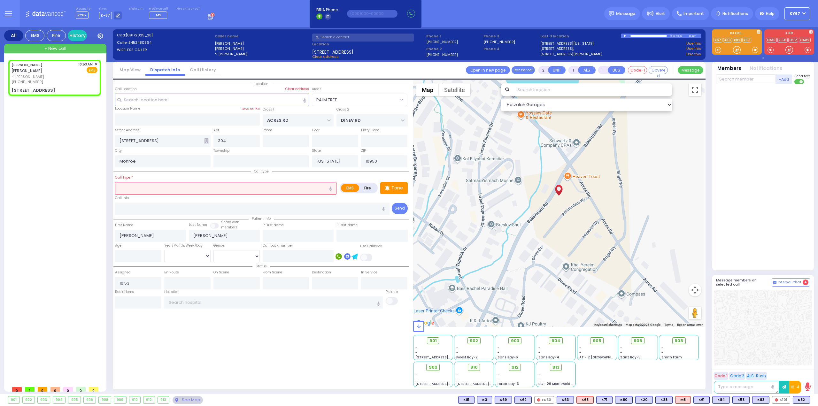
radio input "true"
select select
select select "Hatzalah Garages"
select select "PALM TREE"
type input "o"
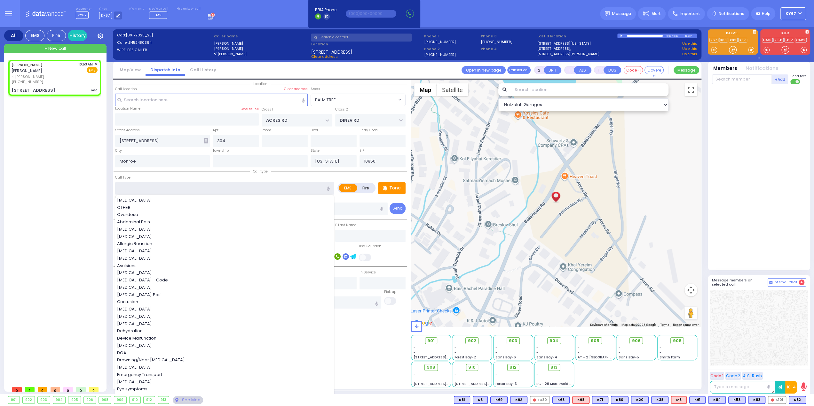
select select
radio input "true"
select select
select select "Hatzalah Garages"
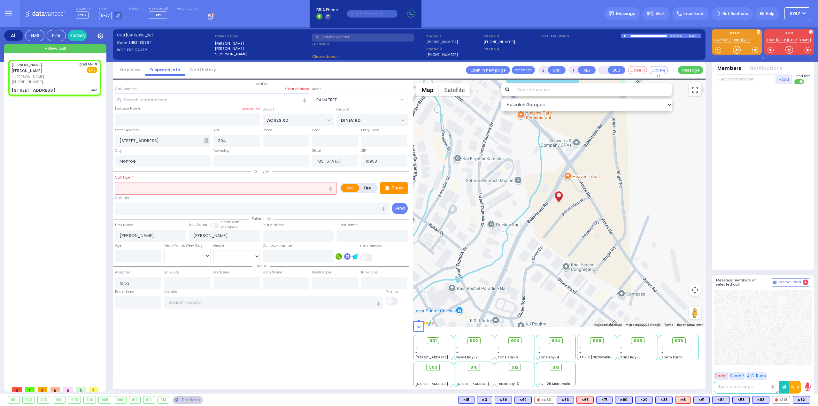
select select "PALM TREE"
select select
radio input "true"
select select
select select "Hatzalah Garages"
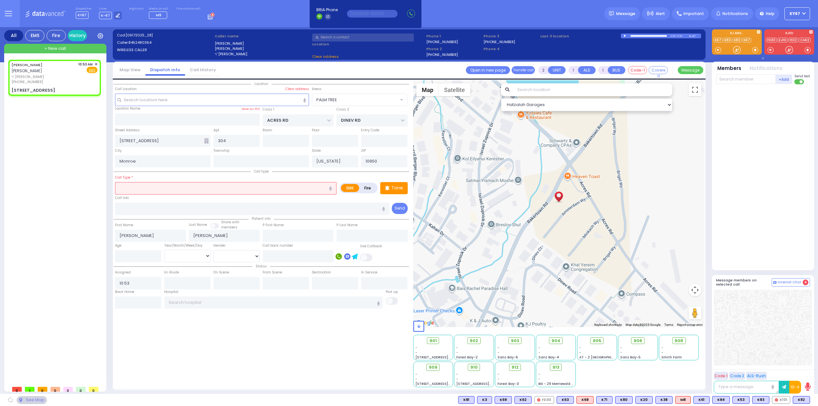
click at [371, 187] on label "Fire" at bounding box center [368, 188] width 18 height 8
radio input "true"
select select "PALM TREE"
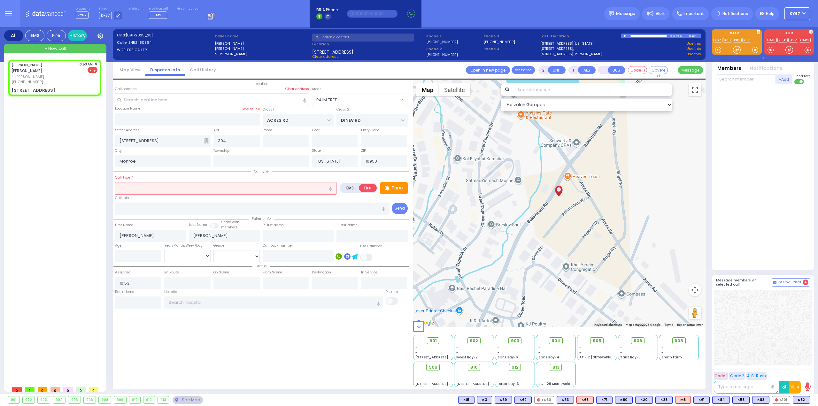
click at [202, 189] on input "text" at bounding box center [226, 188] width 222 height 12
select select
radio input "true"
select select
select select "Hatzalah Garages"
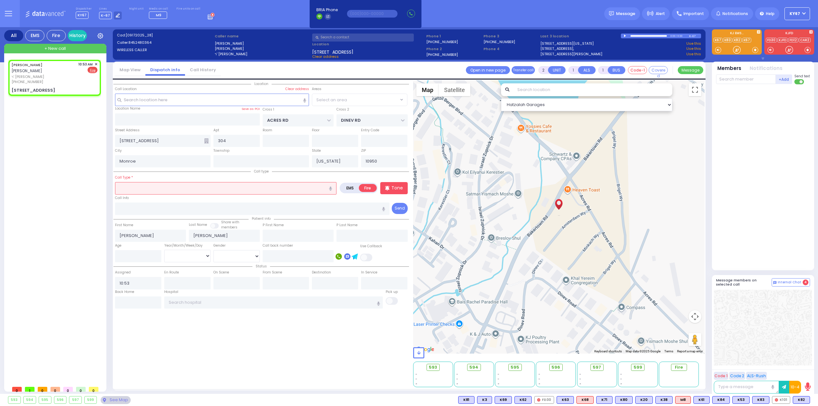
select select "PALM TREE"
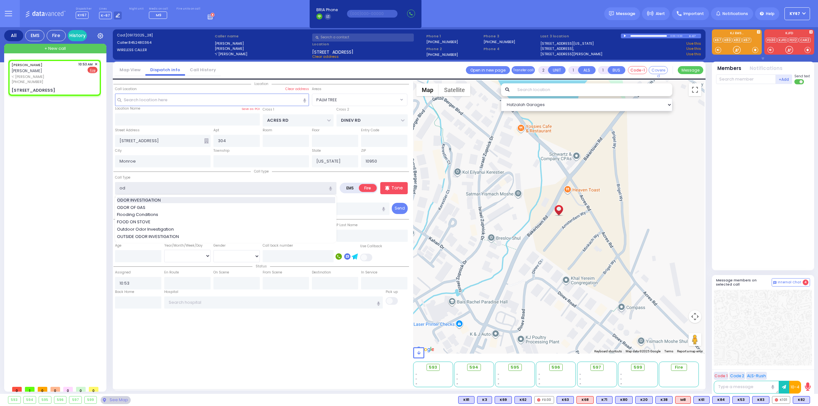
type input "ODOR INVESTIGATION"
type input "0"
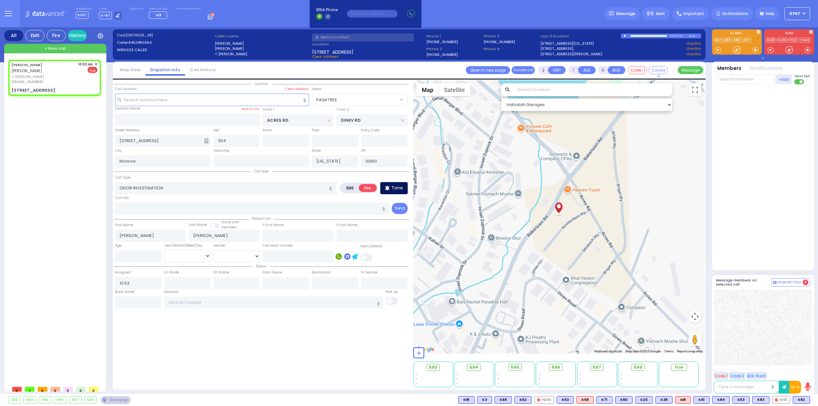
click at [401, 185] on p "Tone" at bounding box center [398, 188] width 12 height 7
select select
radio input "true"
select select
select select "Hatzalah Garages"
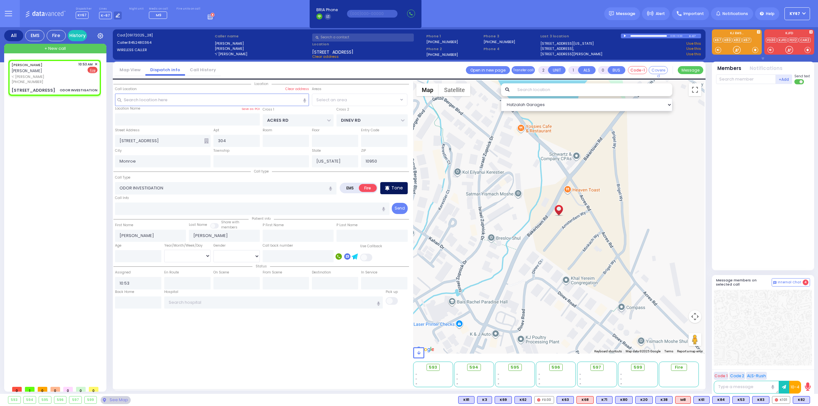
select select "PALM TREE"
click at [738, 83] on input "text" at bounding box center [746, 79] width 60 height 10
click at [744, 80] on input "text" at bounding box center [746, 79] width 60 height 10
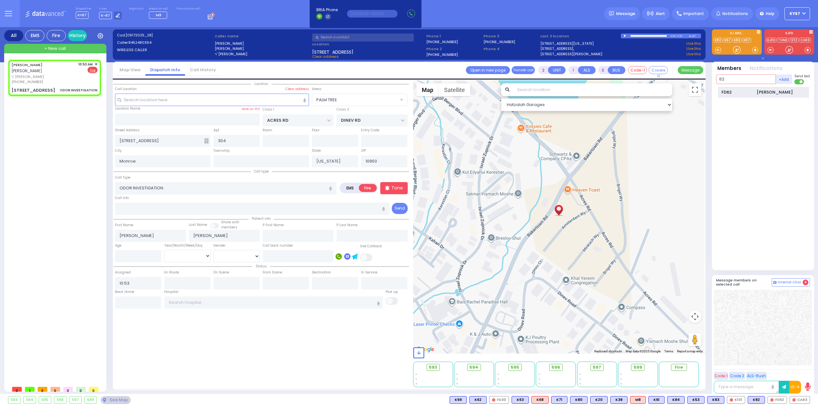
type input "62"
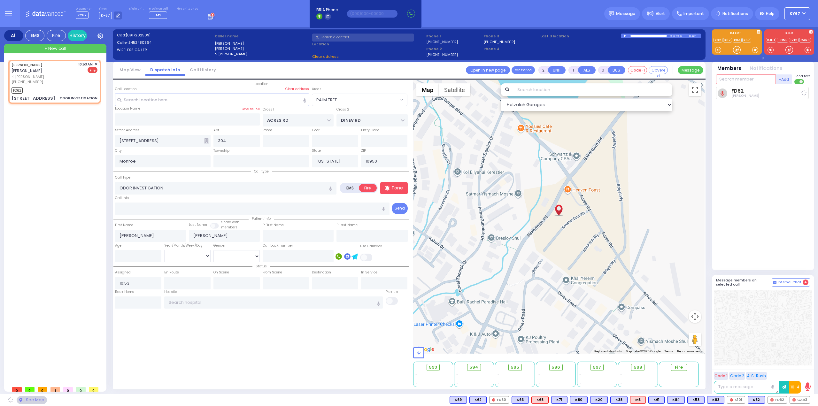
select select
radio input "true"
select select
type input "10:54"
select select "Hatzalah Garages"
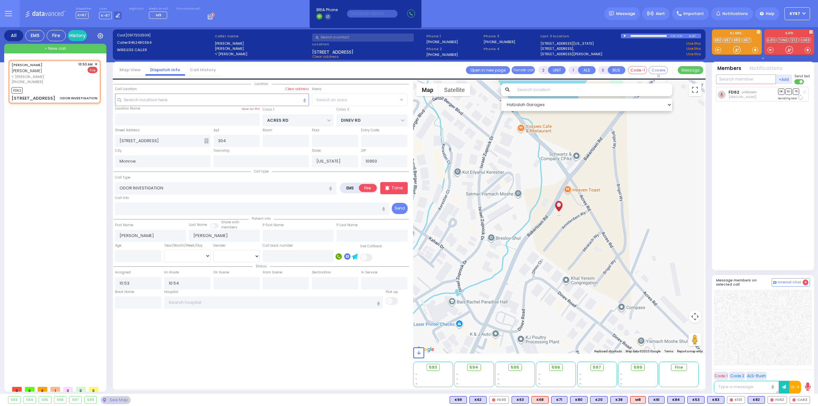
select select "PALM TREE"
type input "23"
select select
radio input "true"
select select
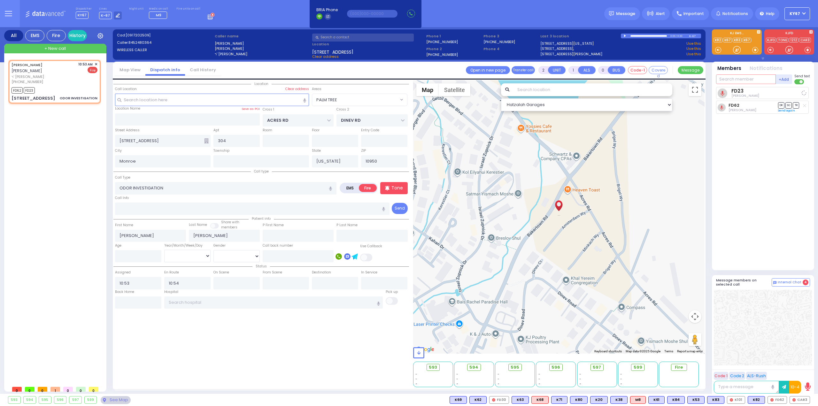
select select "Hatzalah Garages"
select select "PALM TREE"
type input "64"
select select
radio input "true"
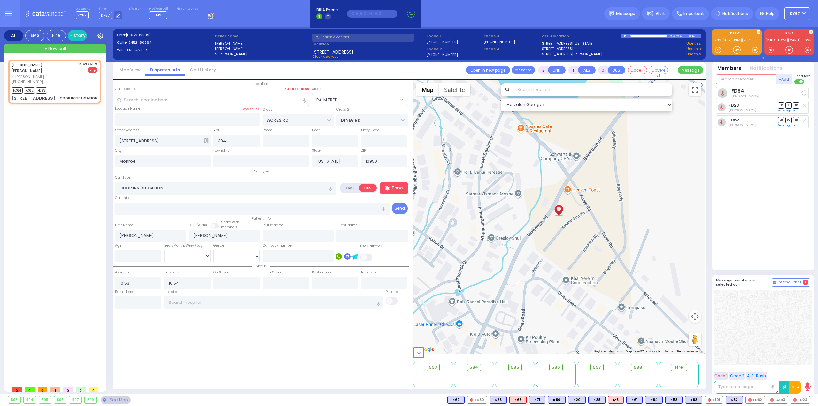
select select
select select "Hatzalah Garages"
select select "PALM TREE"
click at [747, 78] on input "text" at bounding box center [746, 79] width 60 height 10
type input "6"
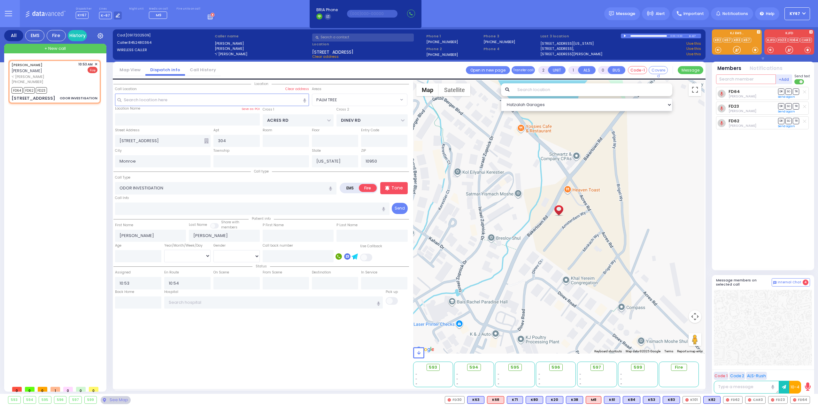
type input "2"
type input "326"
select select
radio input "true"
select select
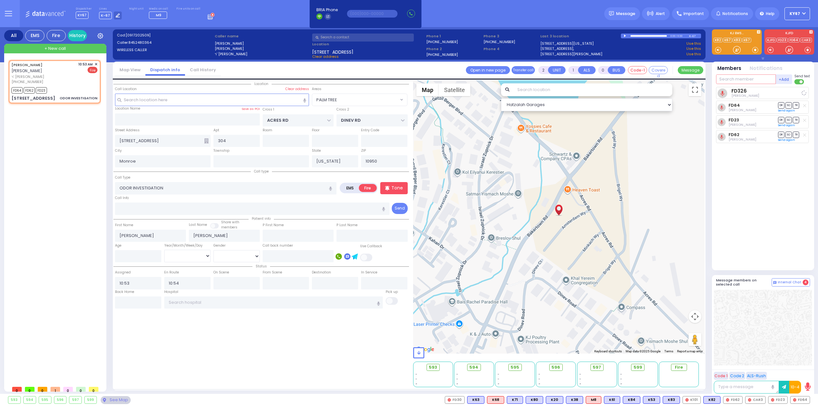
select select "Hatzalah Garages"
select select "PALM TREE"
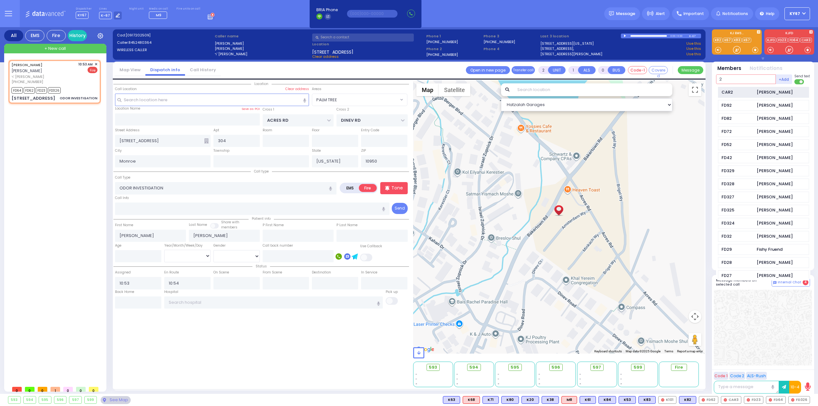
type input "2"
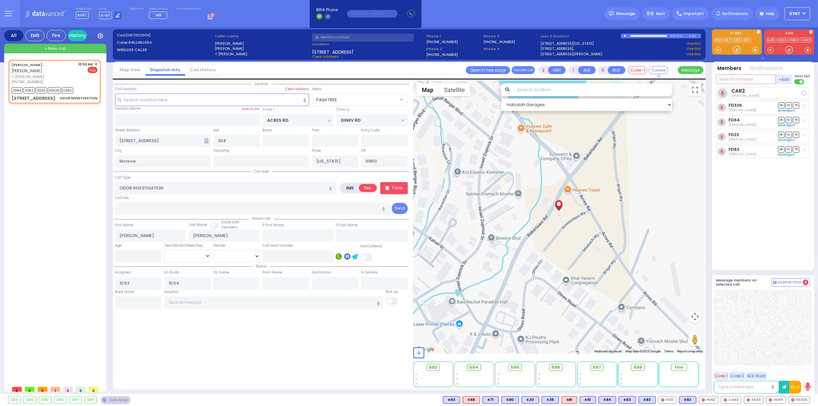
select select
radio input "true"
select select
select select "PALM TREE"
select select "Hatzalah Garages"
